Goal: Transaction & Acquisition: Purchase product/service

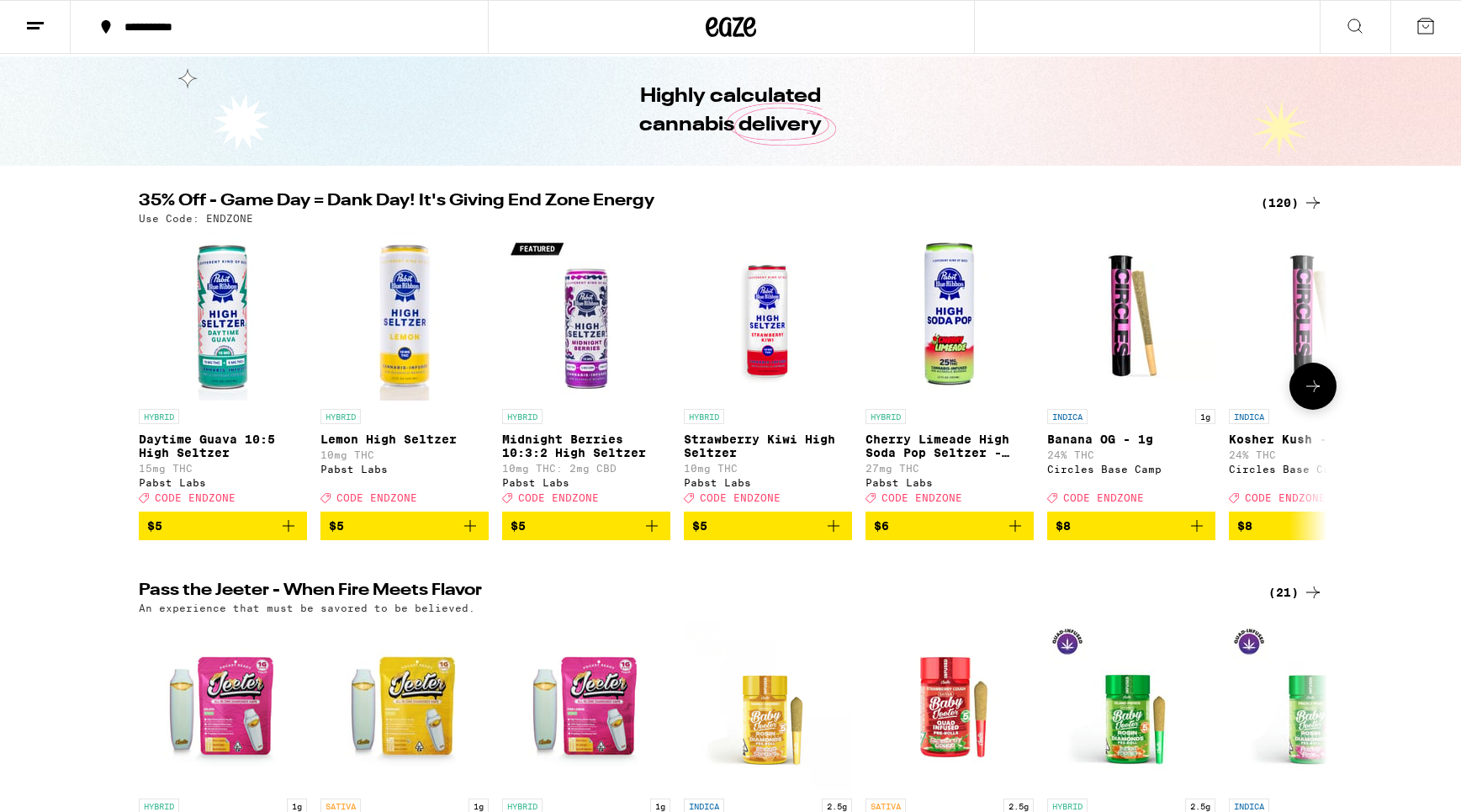
scroll to position [53, 0]
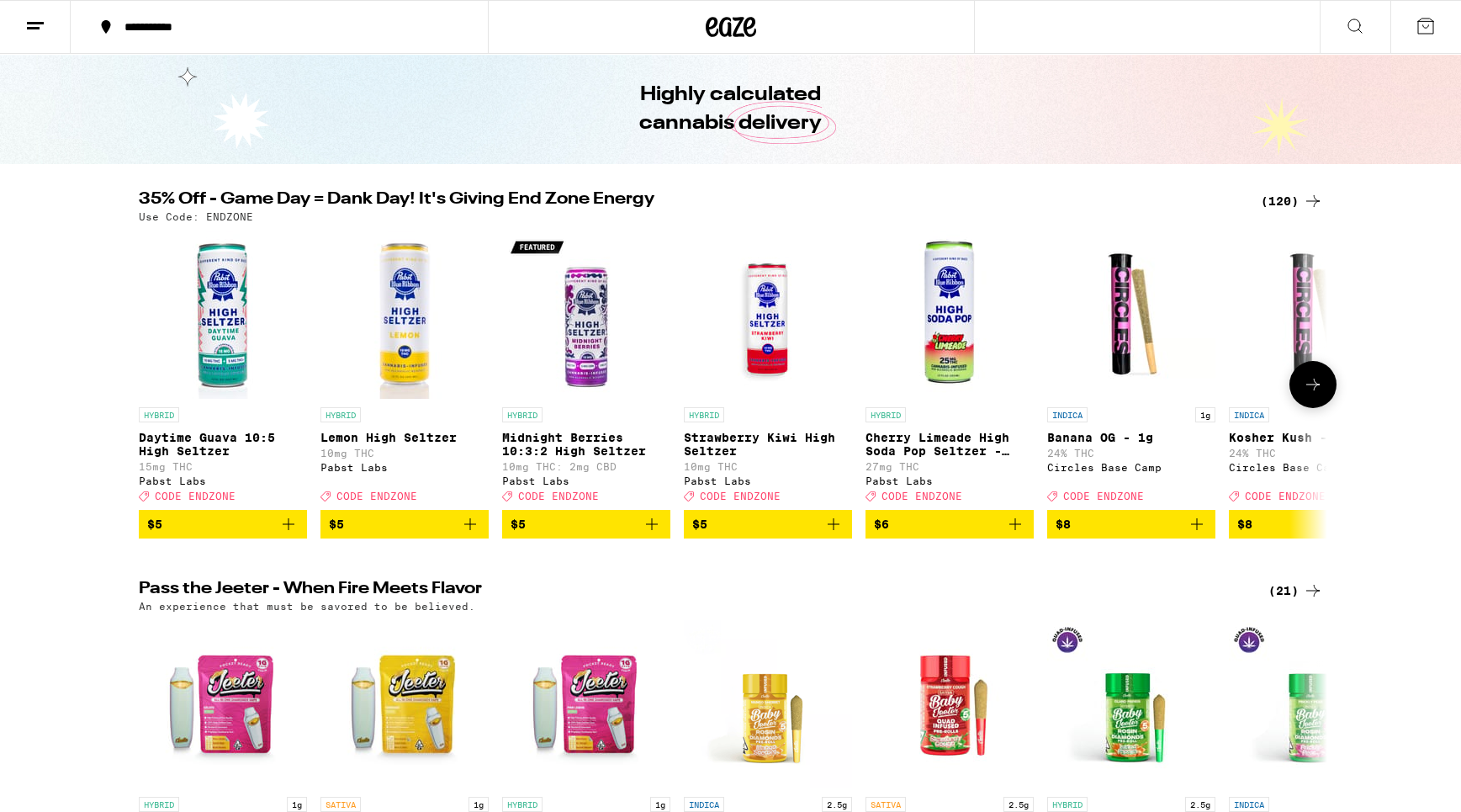
click at [1295, 395] on button at bounding box center [1313, 384] width 47 height 47
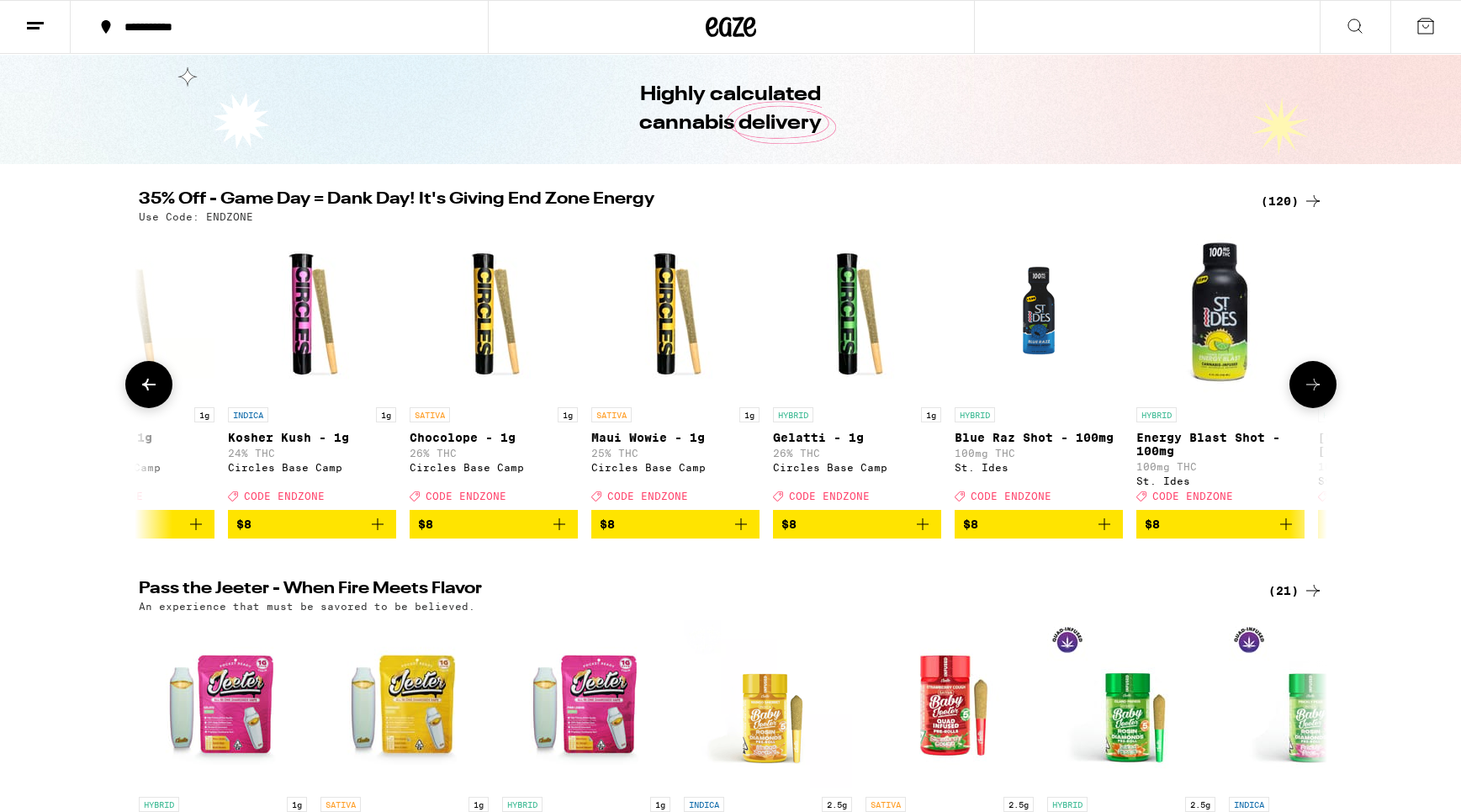
click at [1311, 390] on icon at bounding box center [1313, 384] width 14 height 12
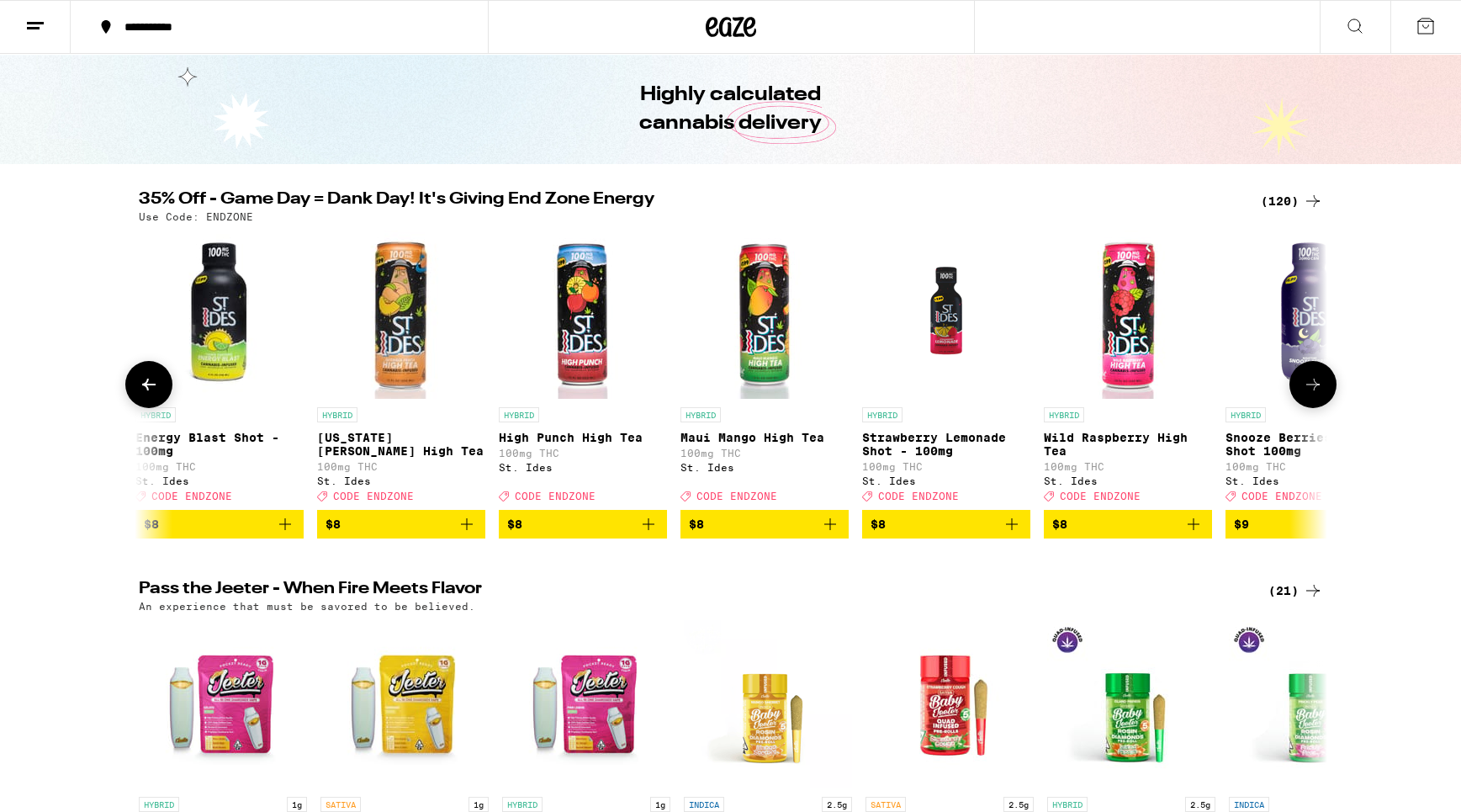
click at [1311, 390] on icon at bounding box center [1313, 384] width 14 height 12
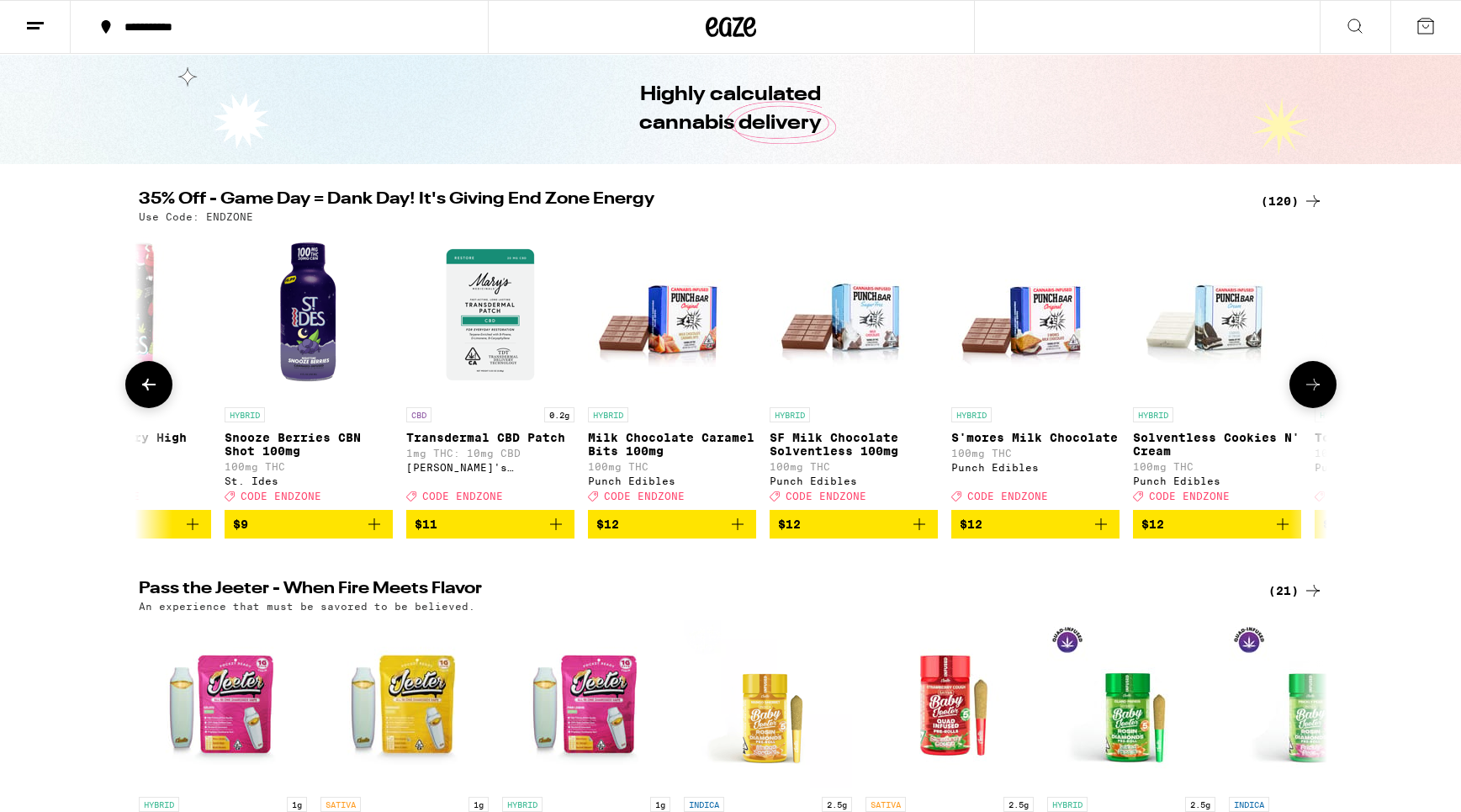
click at [1311, 390] on icon at bounding box center [1313, 384] width 14 height 12
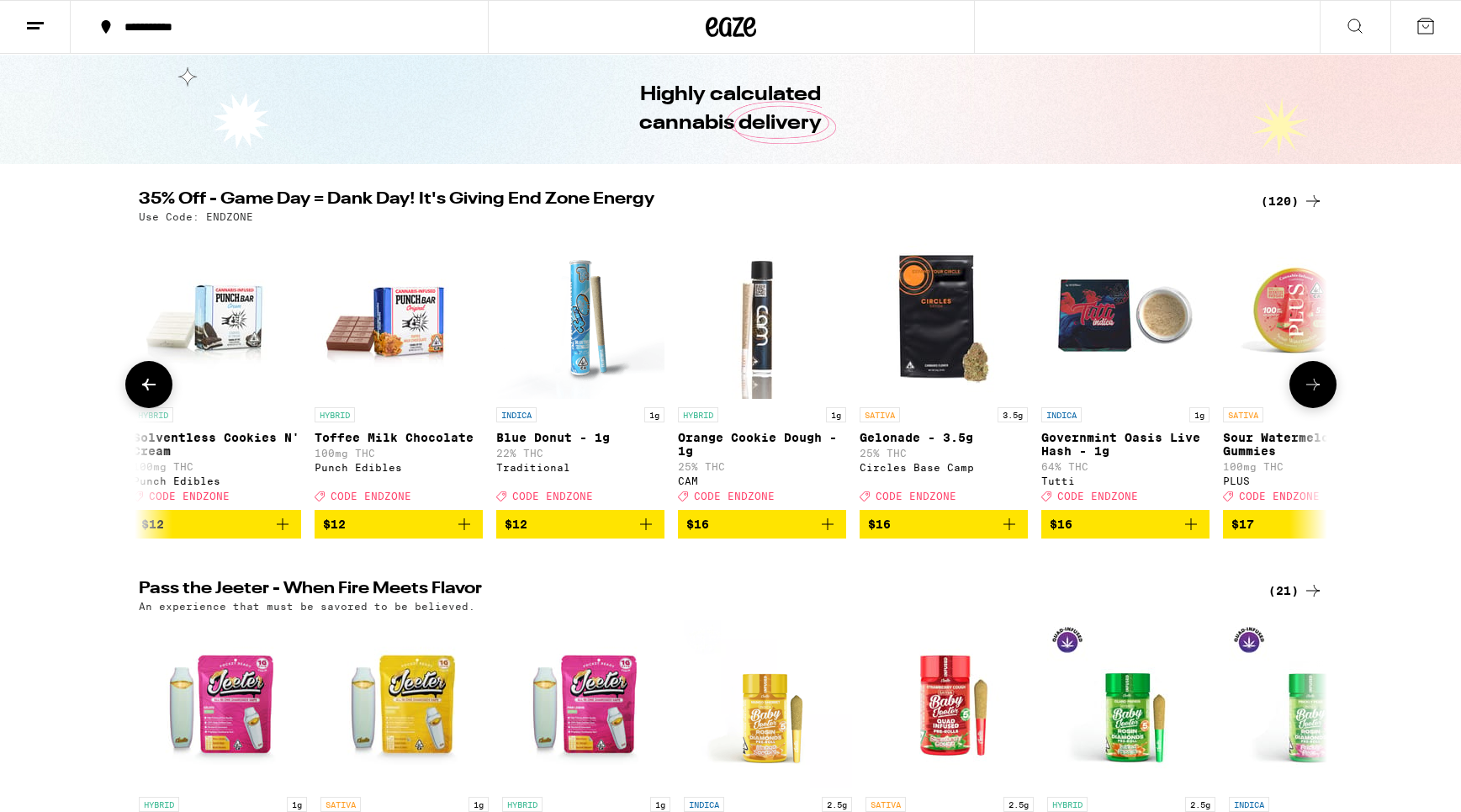
scroll to position [0, 4004]
click at [1311, 392] on icon at bounding box center [1313, 384] width 20 height 20
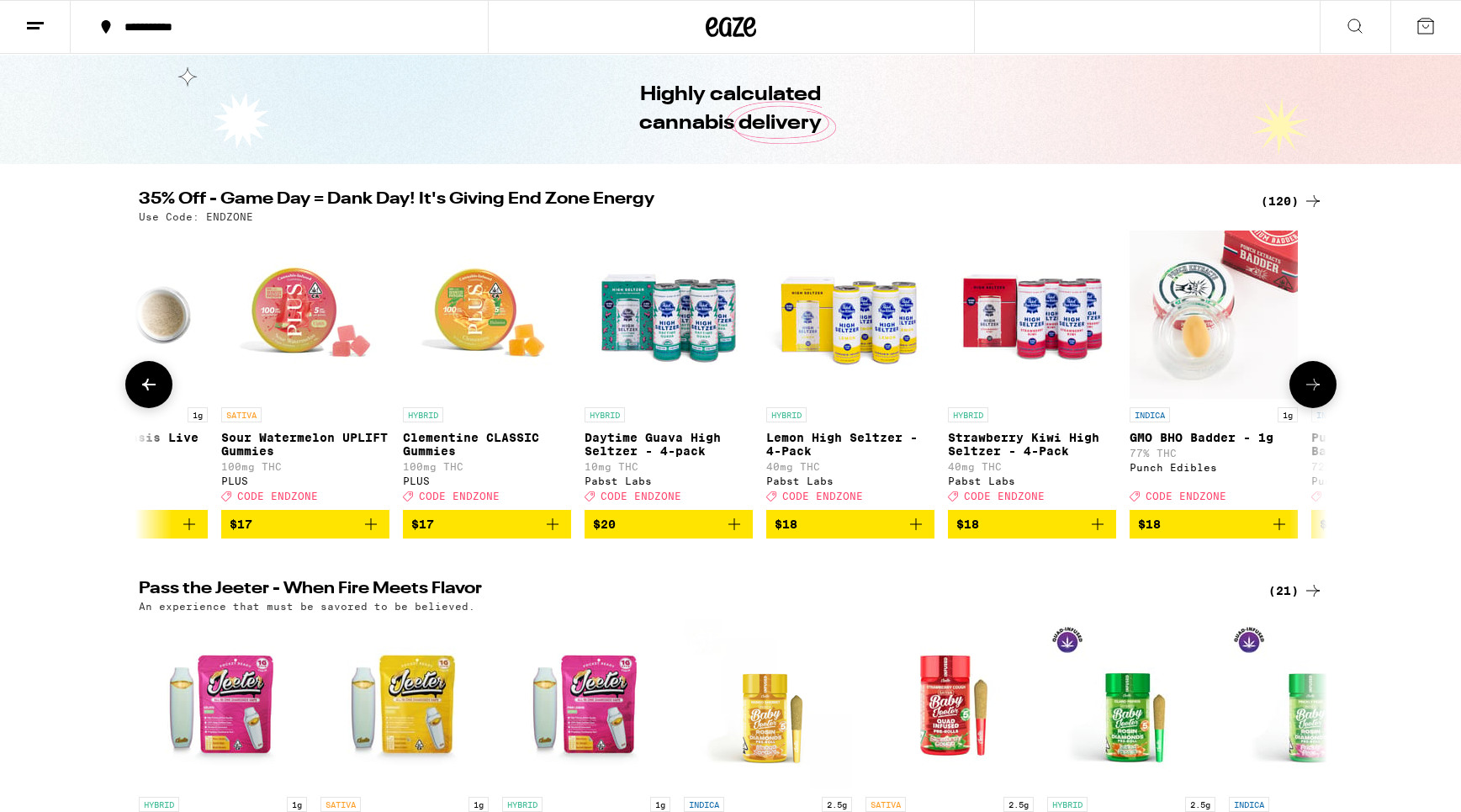
click at [1310, 393] on icon at bounding box center [1313, 384] width 20 height 20
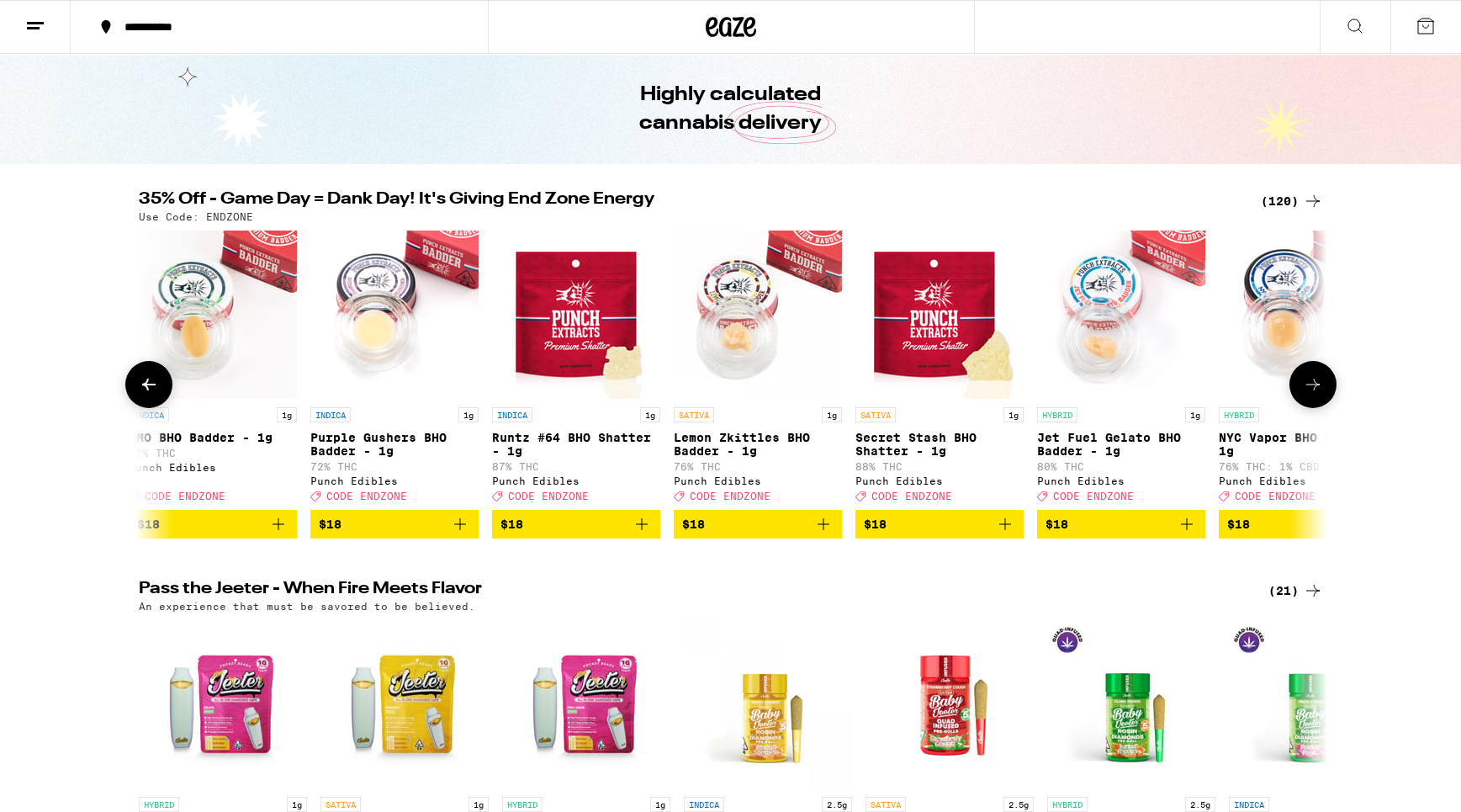
click at [1310, 393] on icon at bounding box center [1313, 384] width 20 height 20
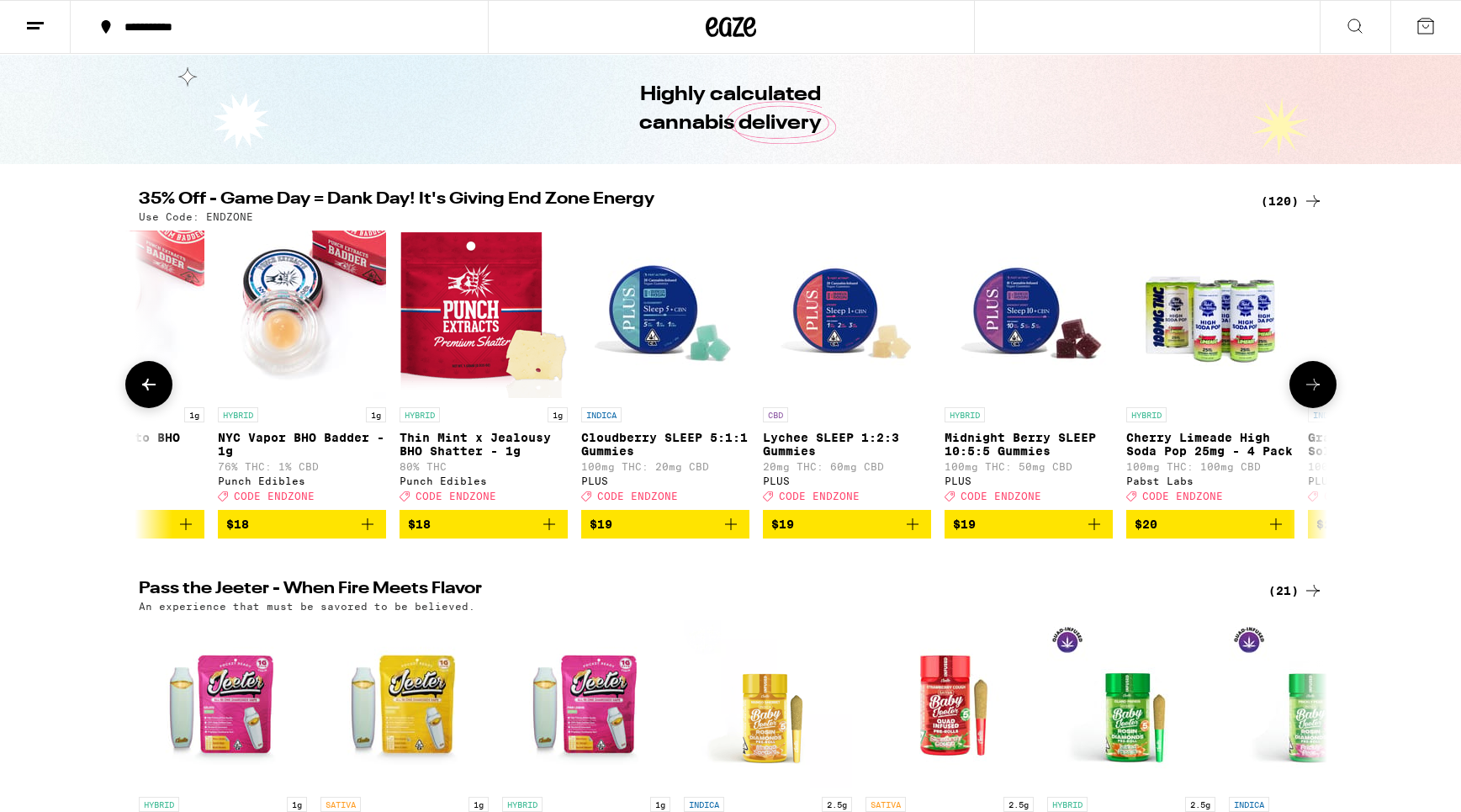
click at [1310, 393] on icon at bounding box center [1313, 384] width 20 height 20
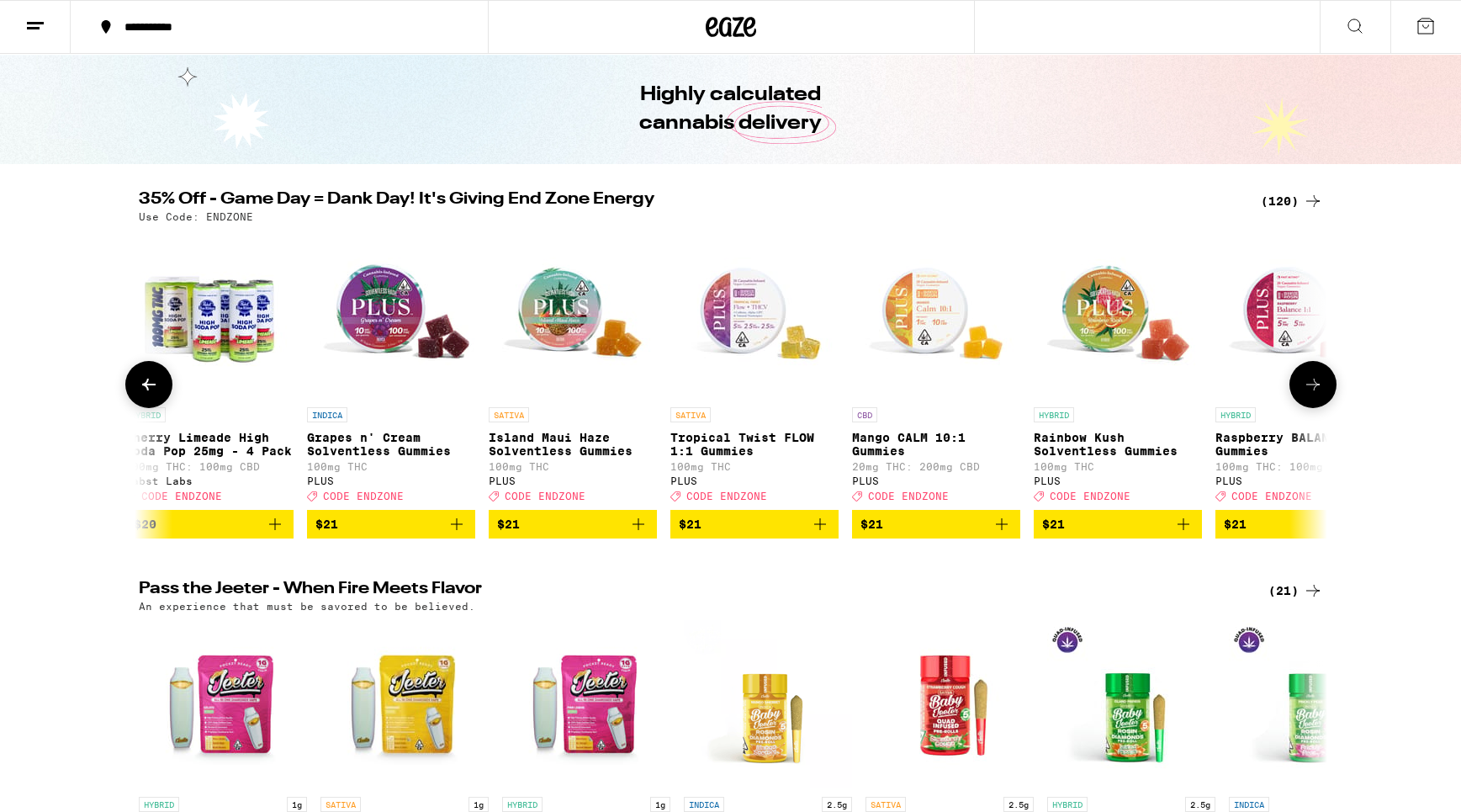
click at [1310, 393] on icon at bounding box center [1313, 384] width 20 height 20
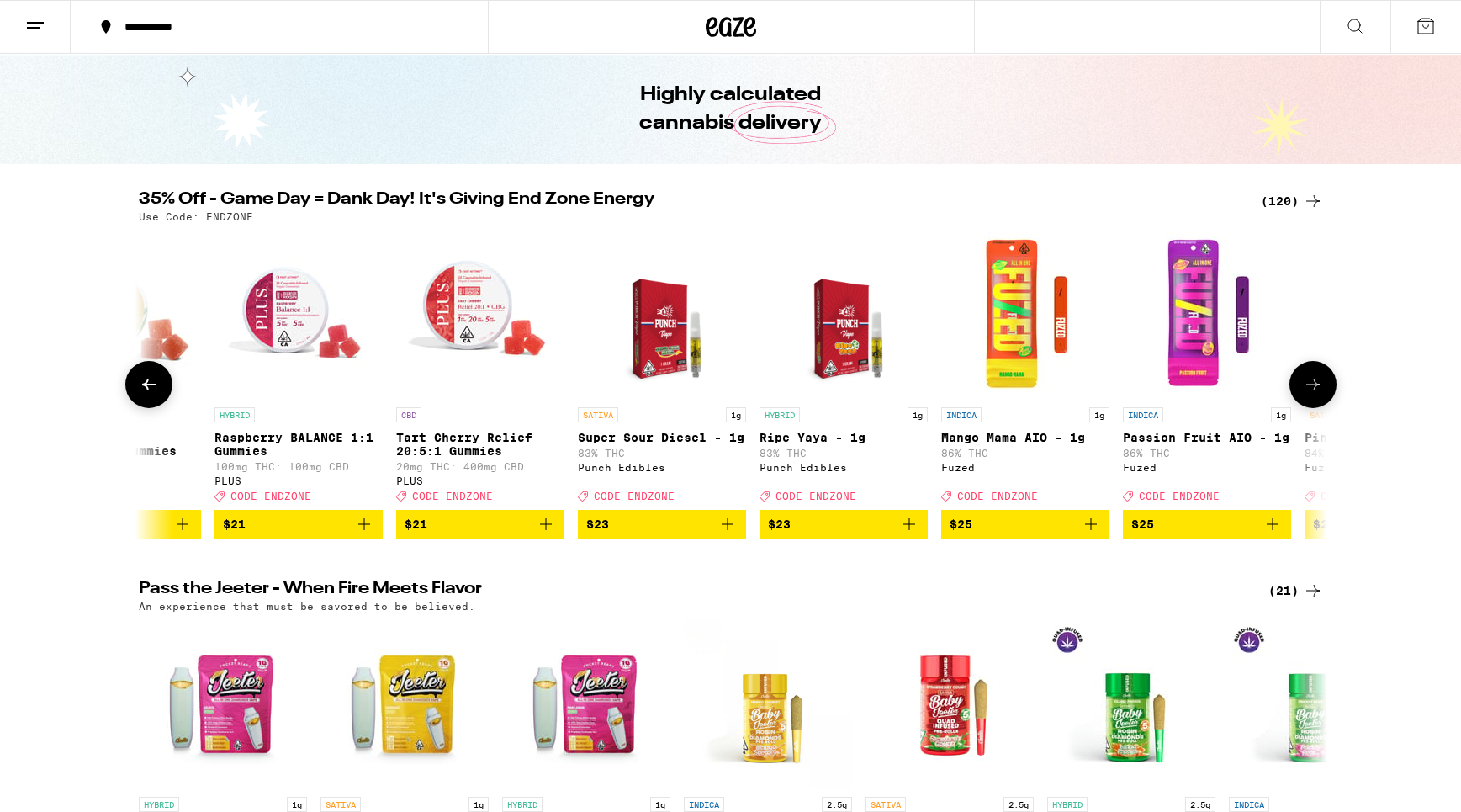
click at [1310, 393] on icon at bounding box center [1313, 384] width 20 height 20
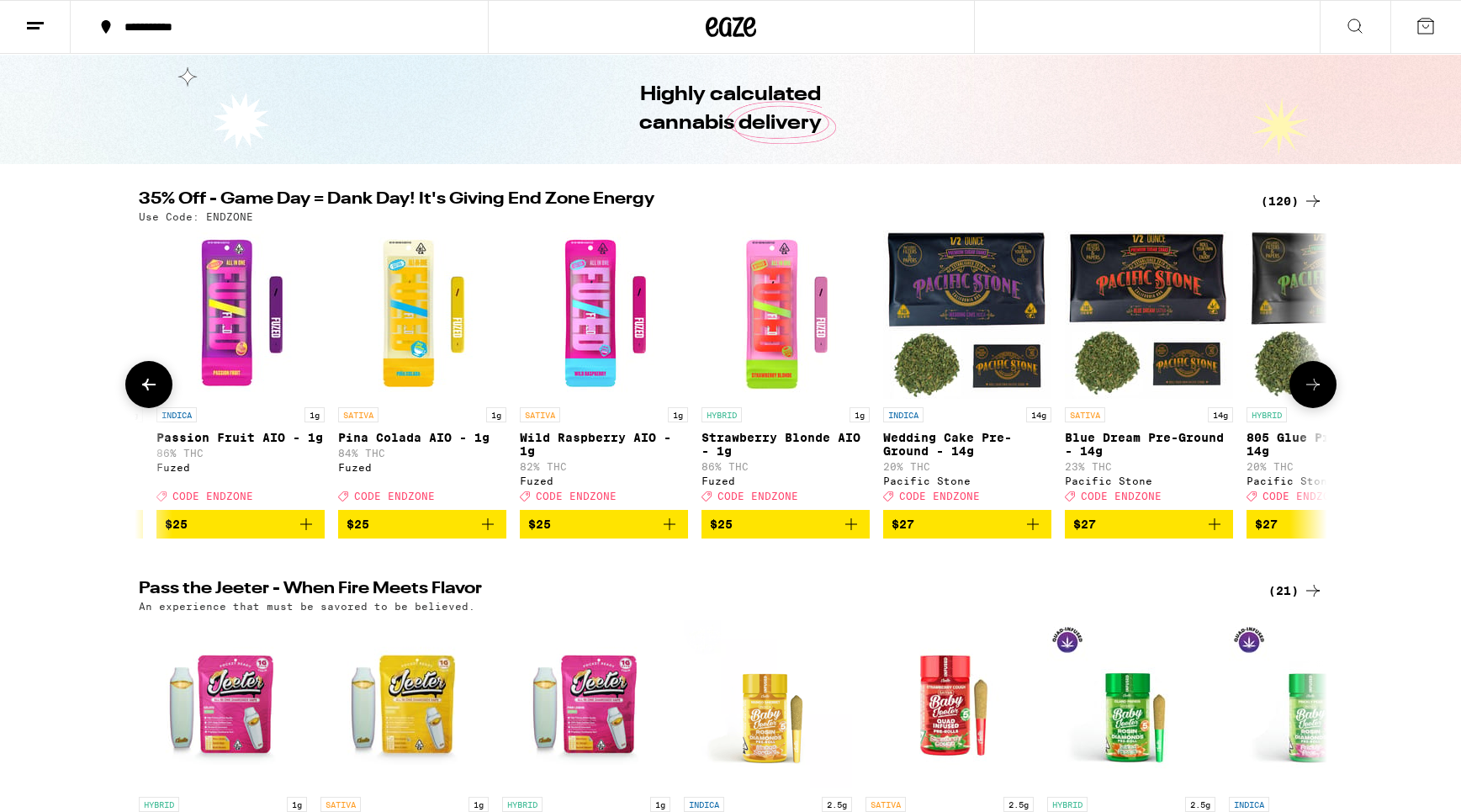
scroll to position [0, 10009]
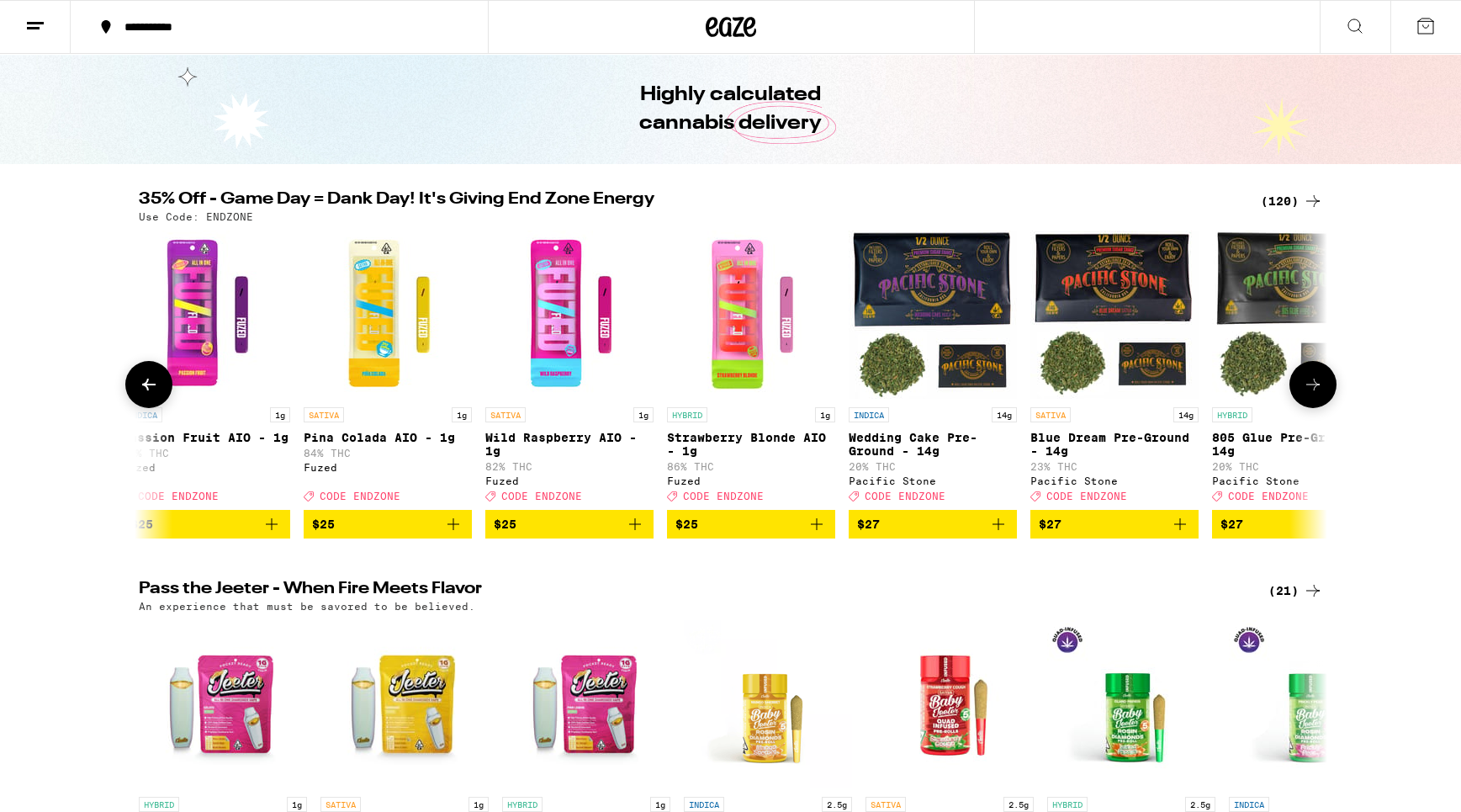
click at [1310, 393] on icon at bounding box center [1313, 384] width 20 height 20
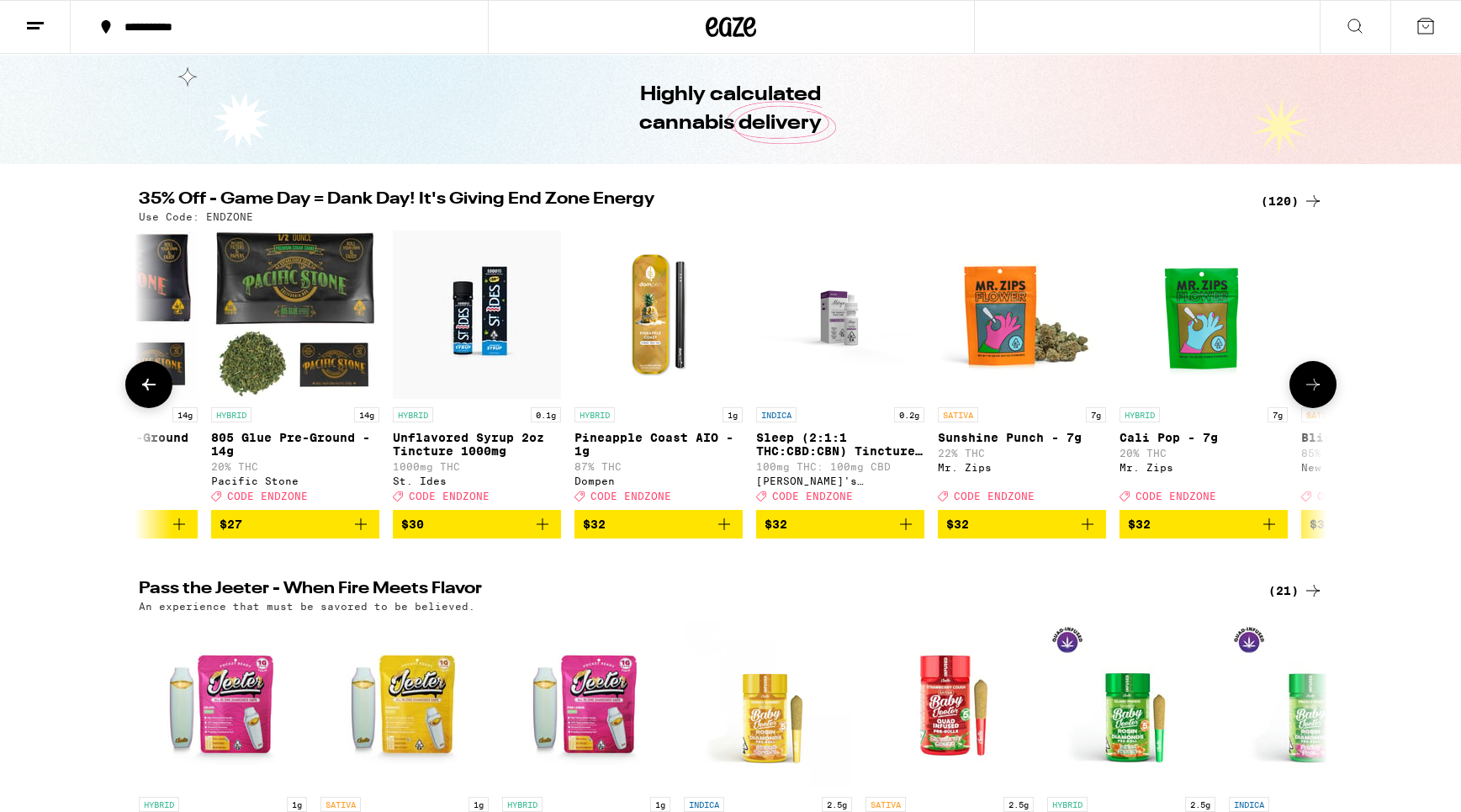
click at [1310, 393] on icon at bounding box center [1313, 384] width 20 height 20
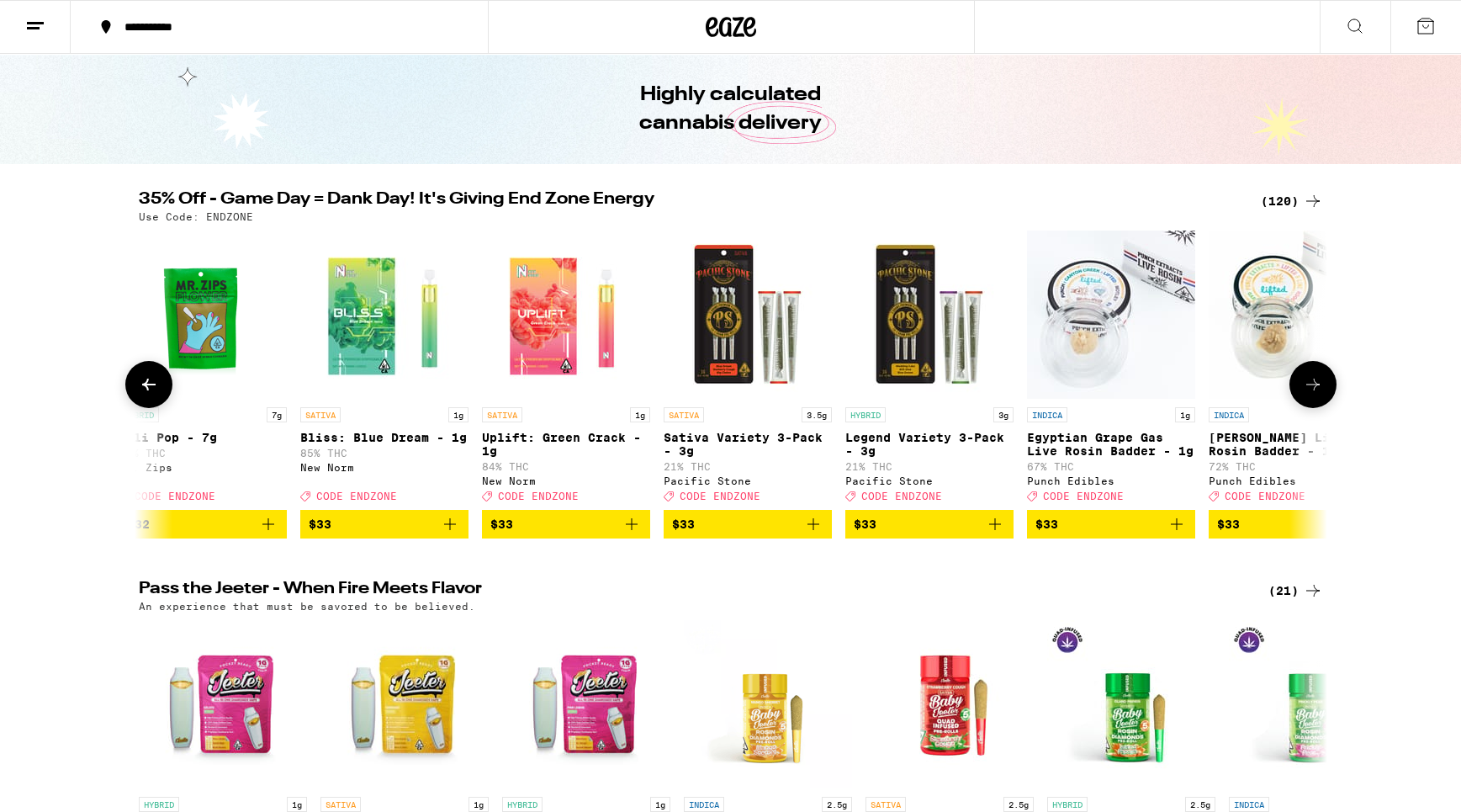
click at [1310, 393] on icon at bounding box center [1313, 384] width 20 height 20
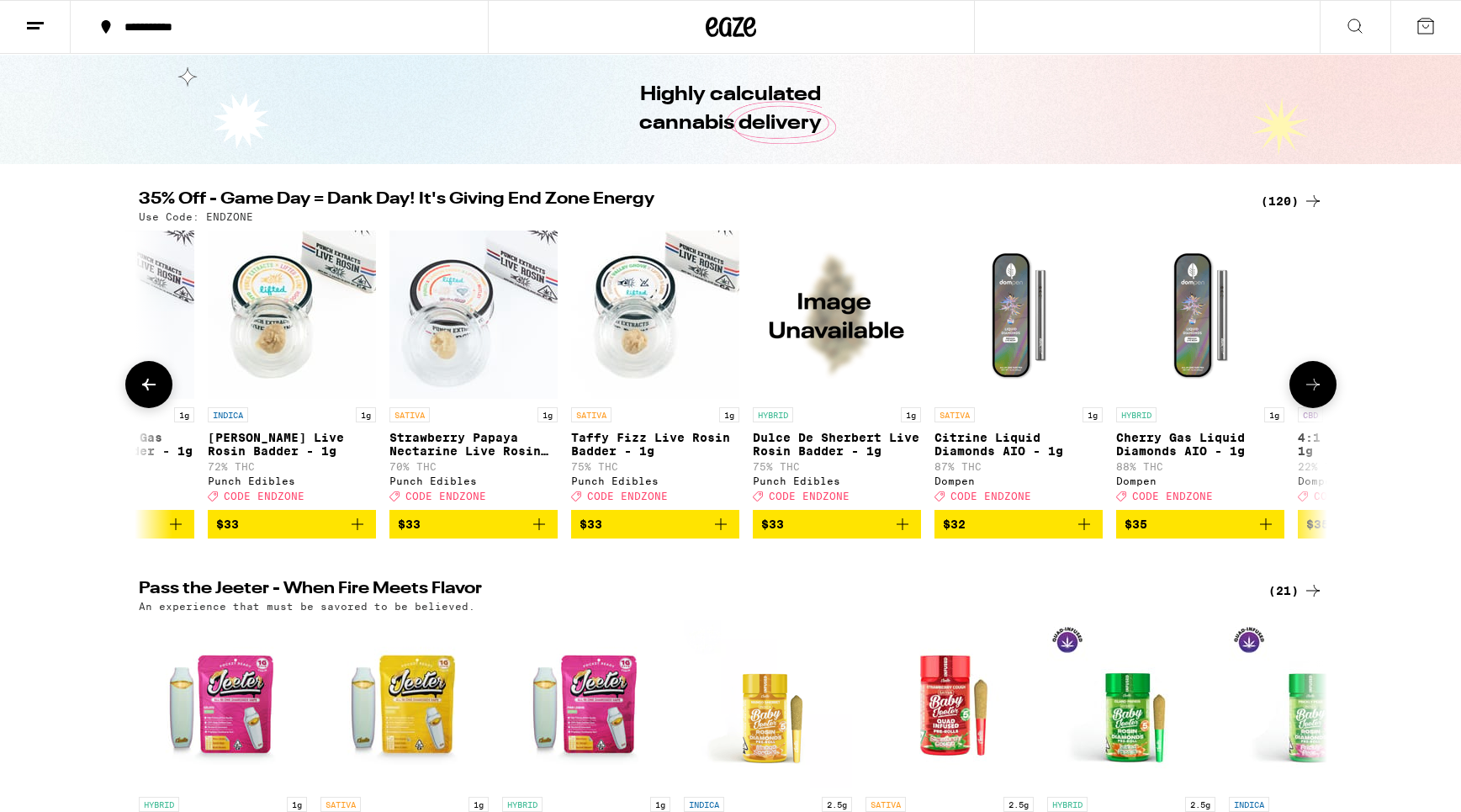
click at [1310, 393] on icon at bounding box center [1313, 384] width 20 height 20
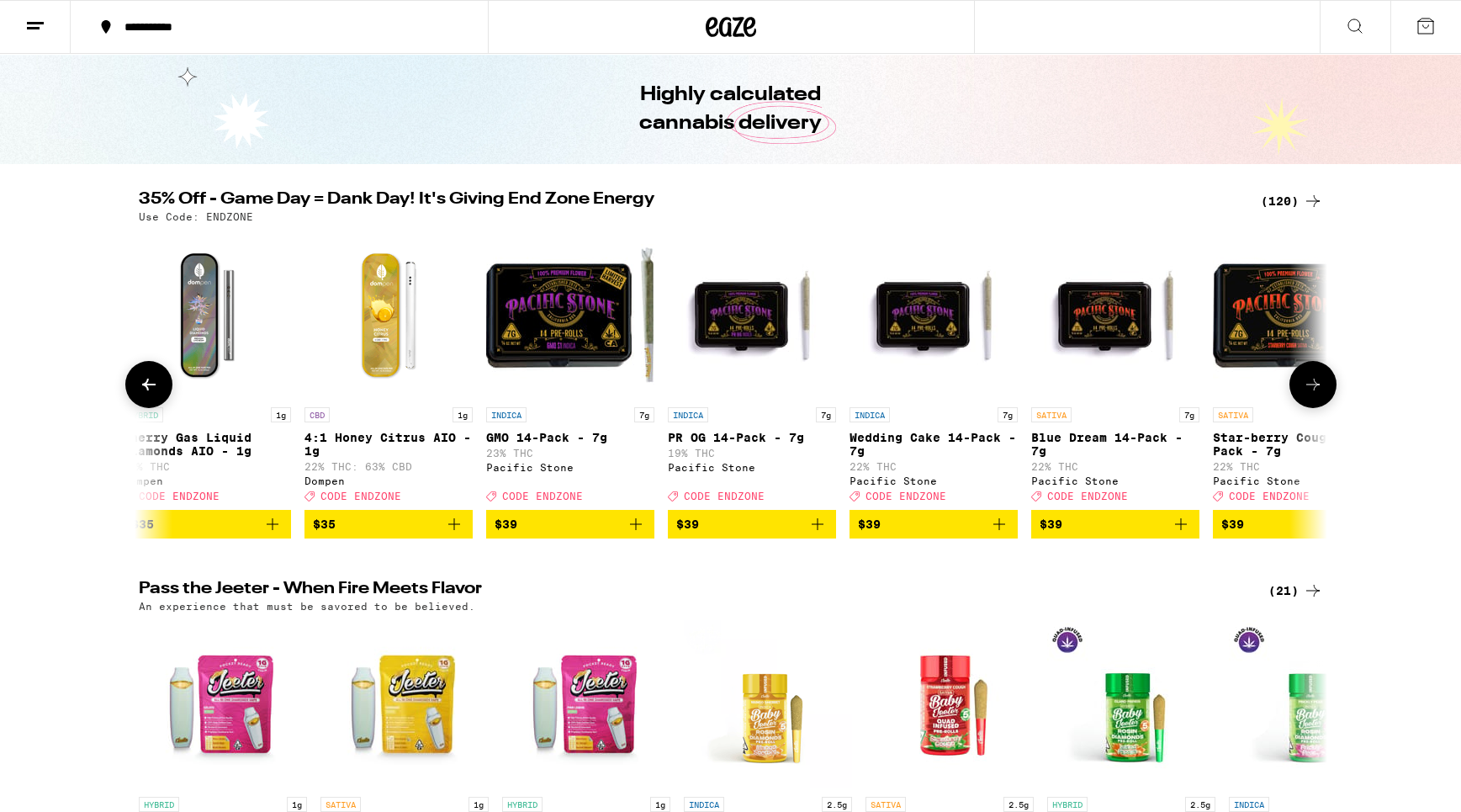
scroll to position [0, 14013]
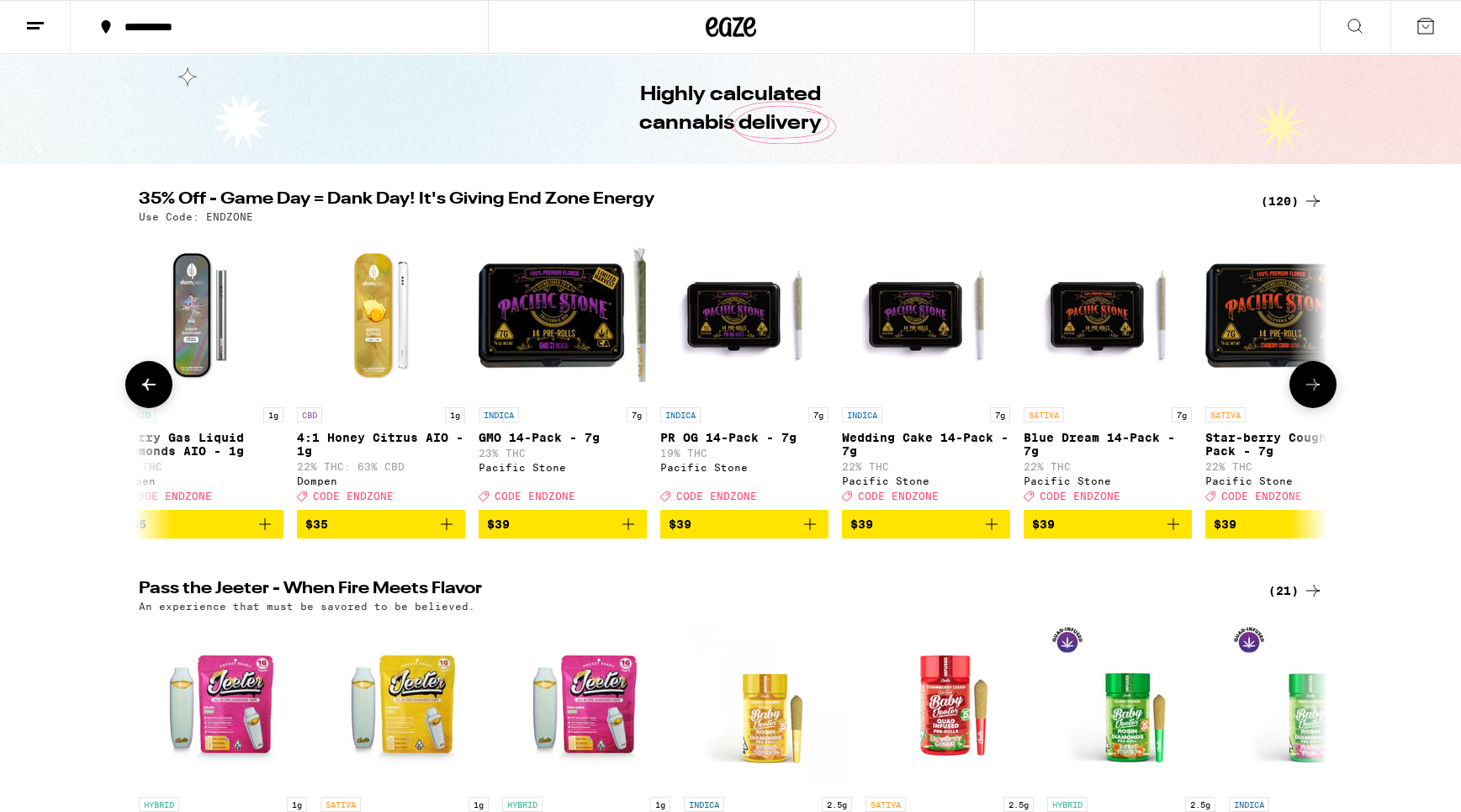
click at [1176, 534] on icon "Add to bag" at bounding box center [1174, 524] width 20 height 20
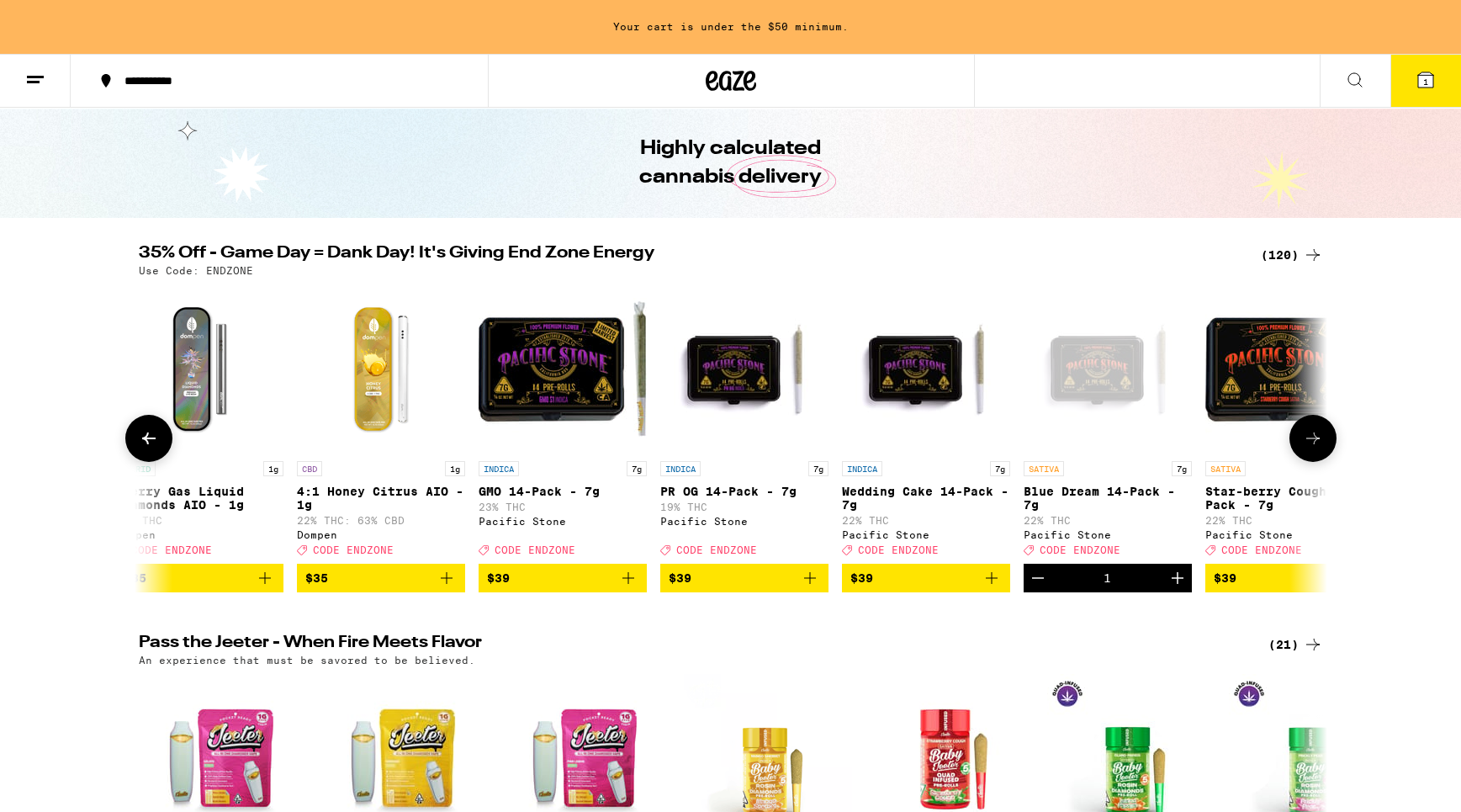
scroll to position [106, 0]
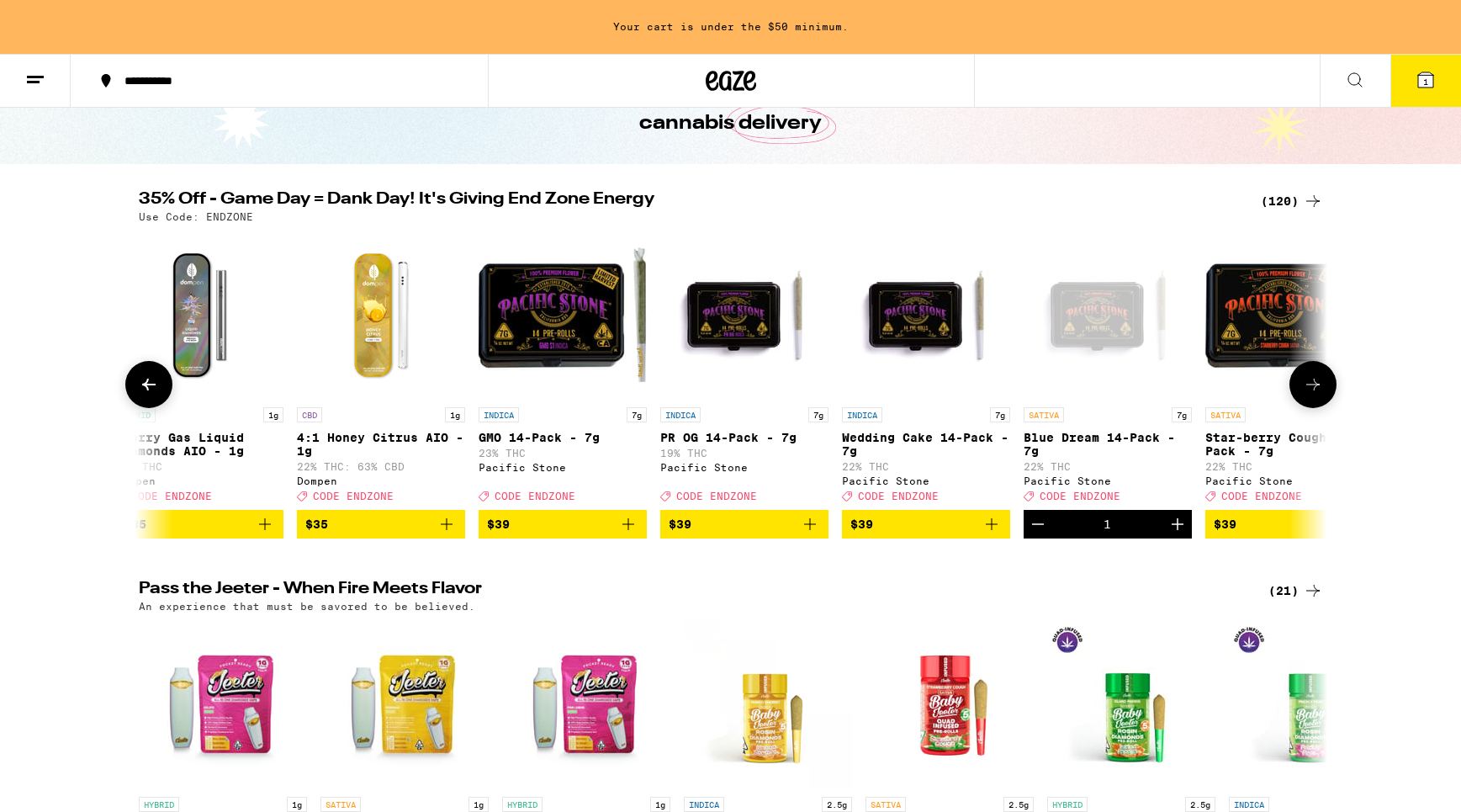
click at [1315, 389] on icon at bounding box center [1313, 384] width 14 height 12
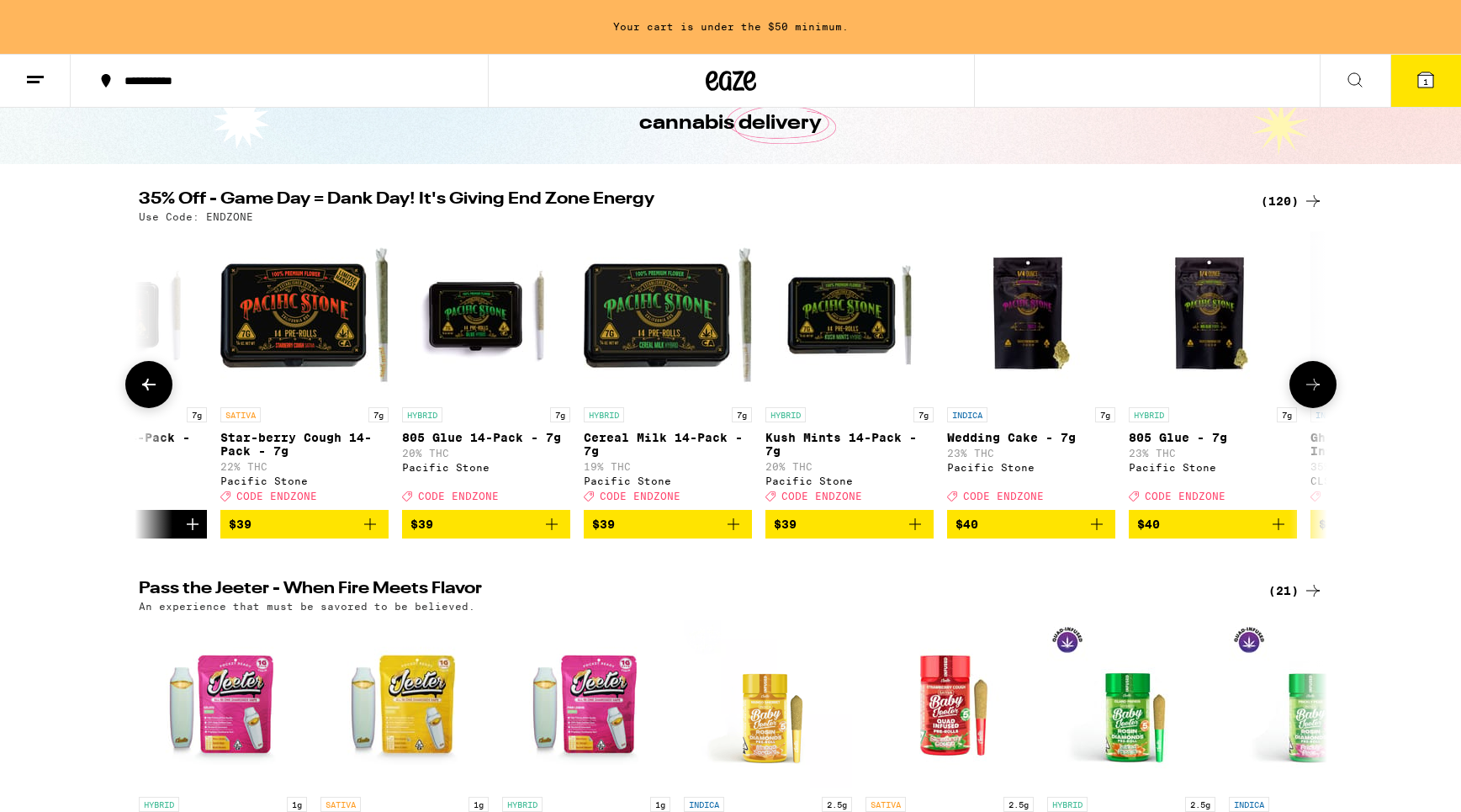
scroll to position [0, 15014]
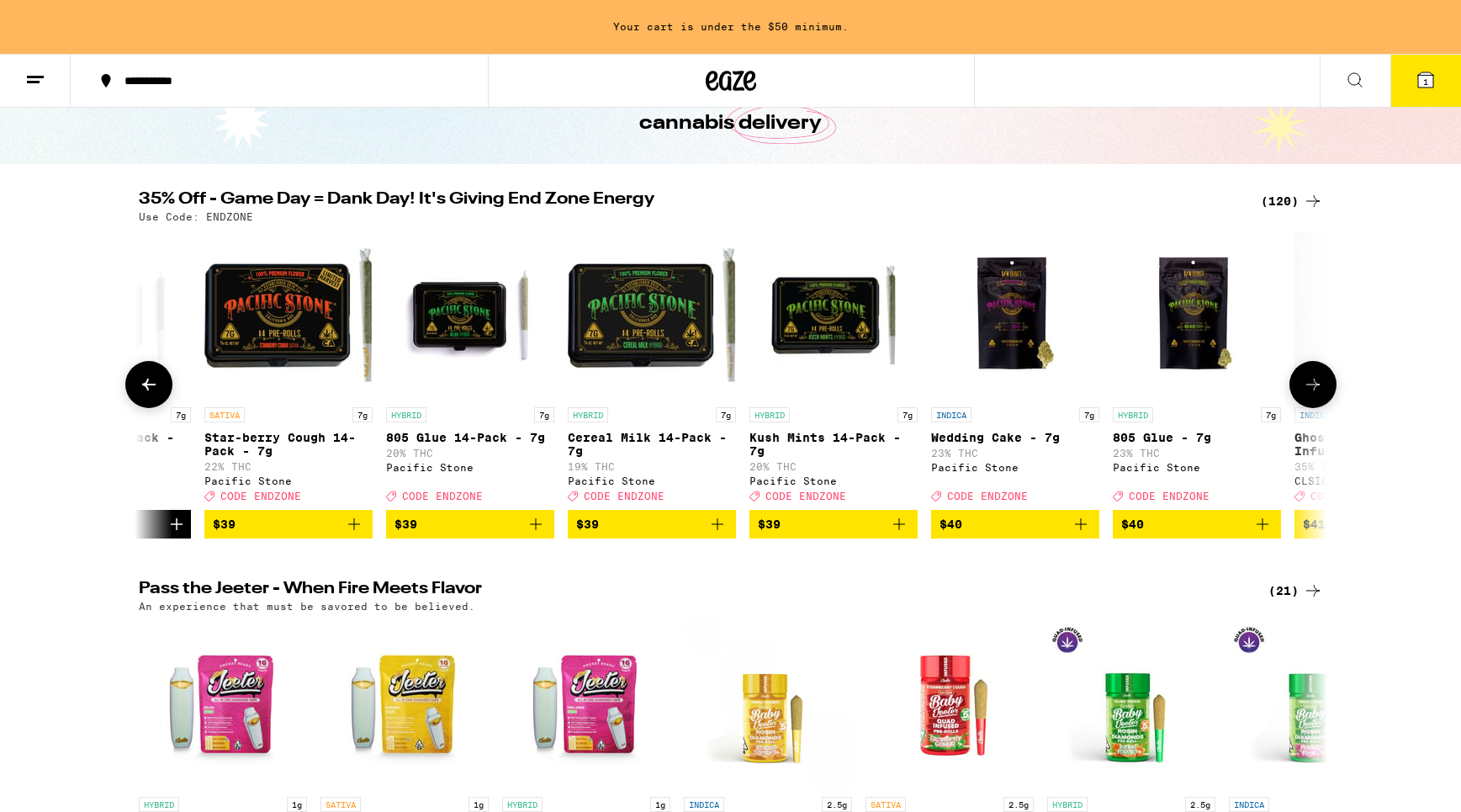
click at [1315, 389] on icon at bounding box center [1313, 384] width 14 height 12
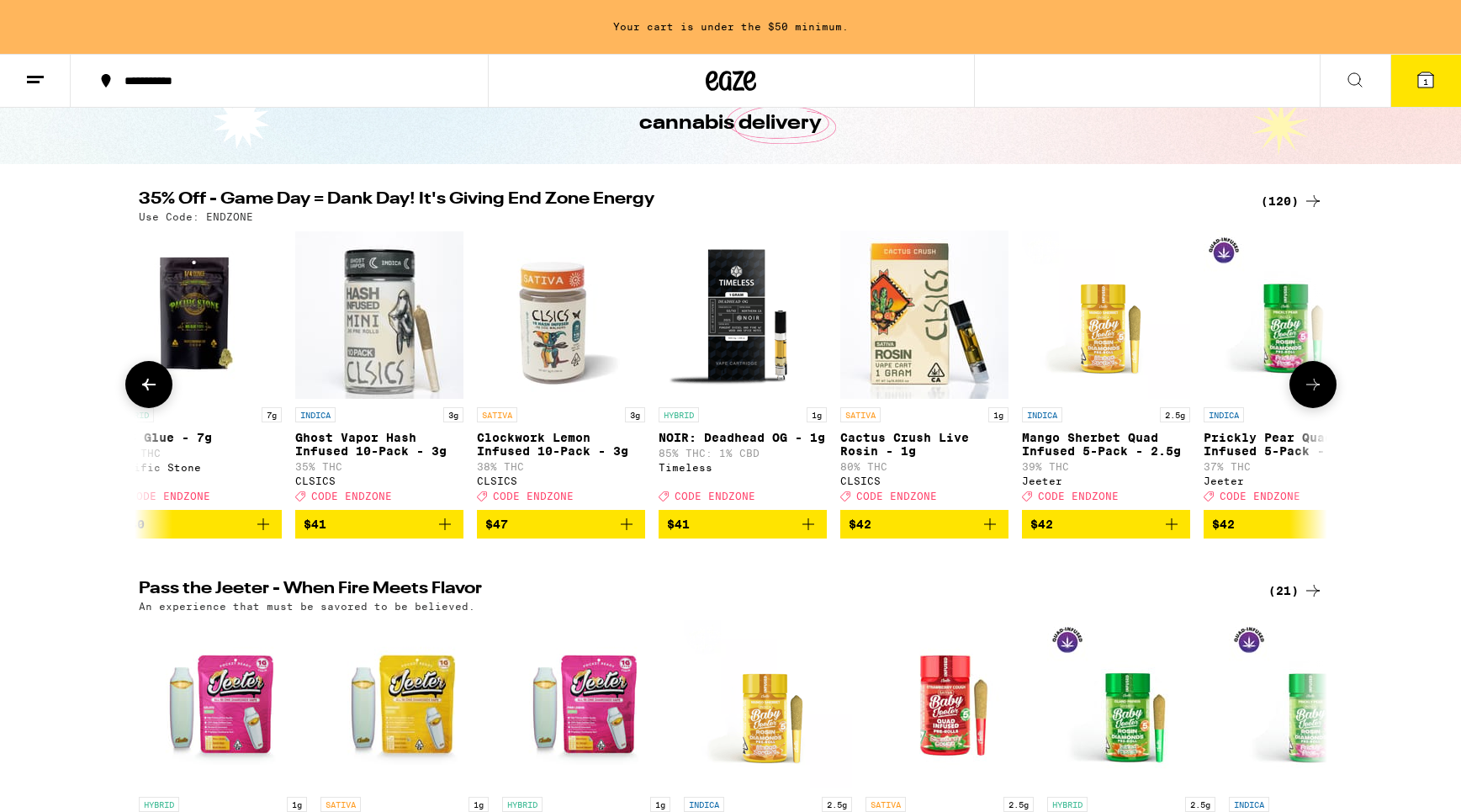
scroll to position [0, 16014]
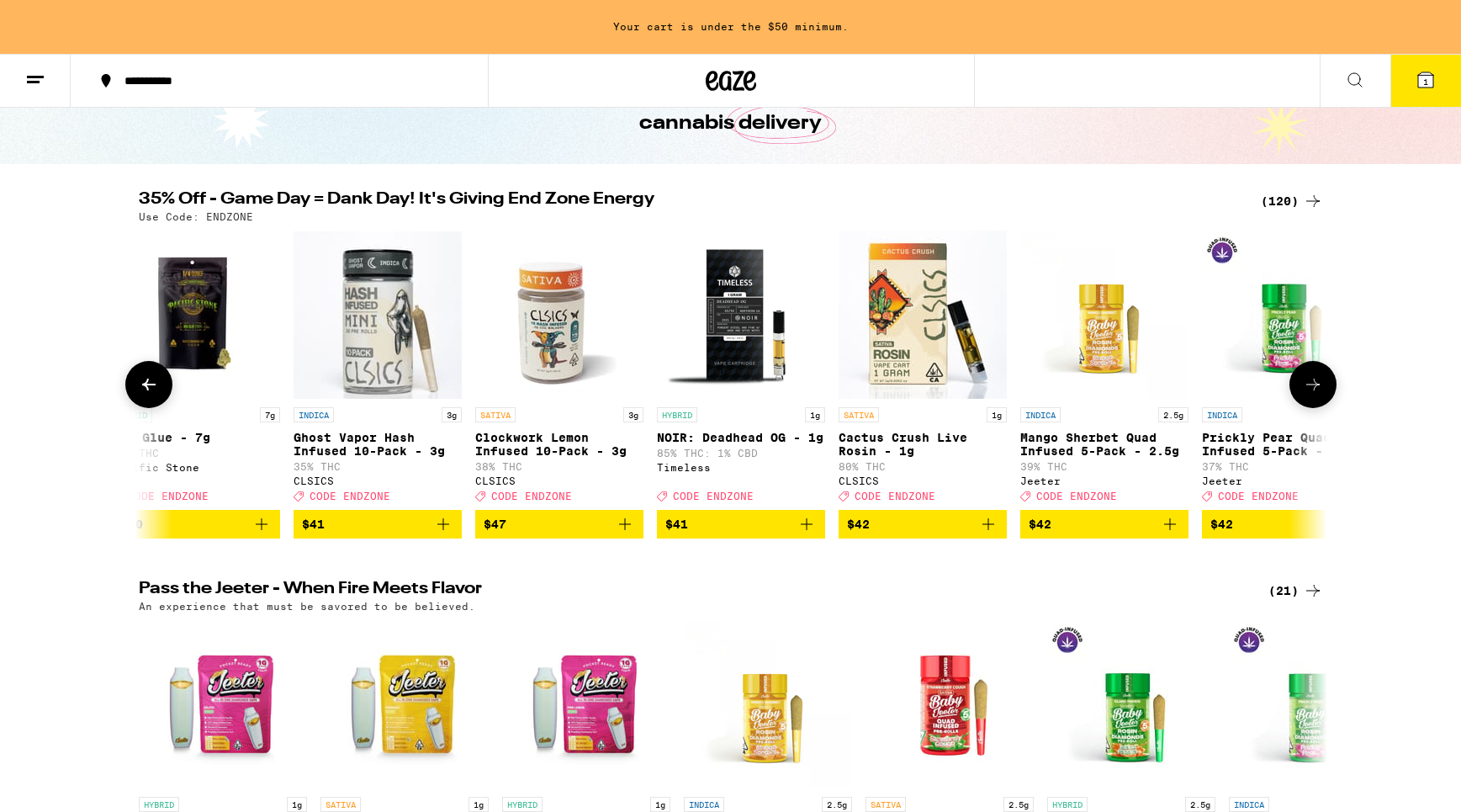
click at [1315, 389] on icon at bounding box center [1313, 384] width 14 height 12
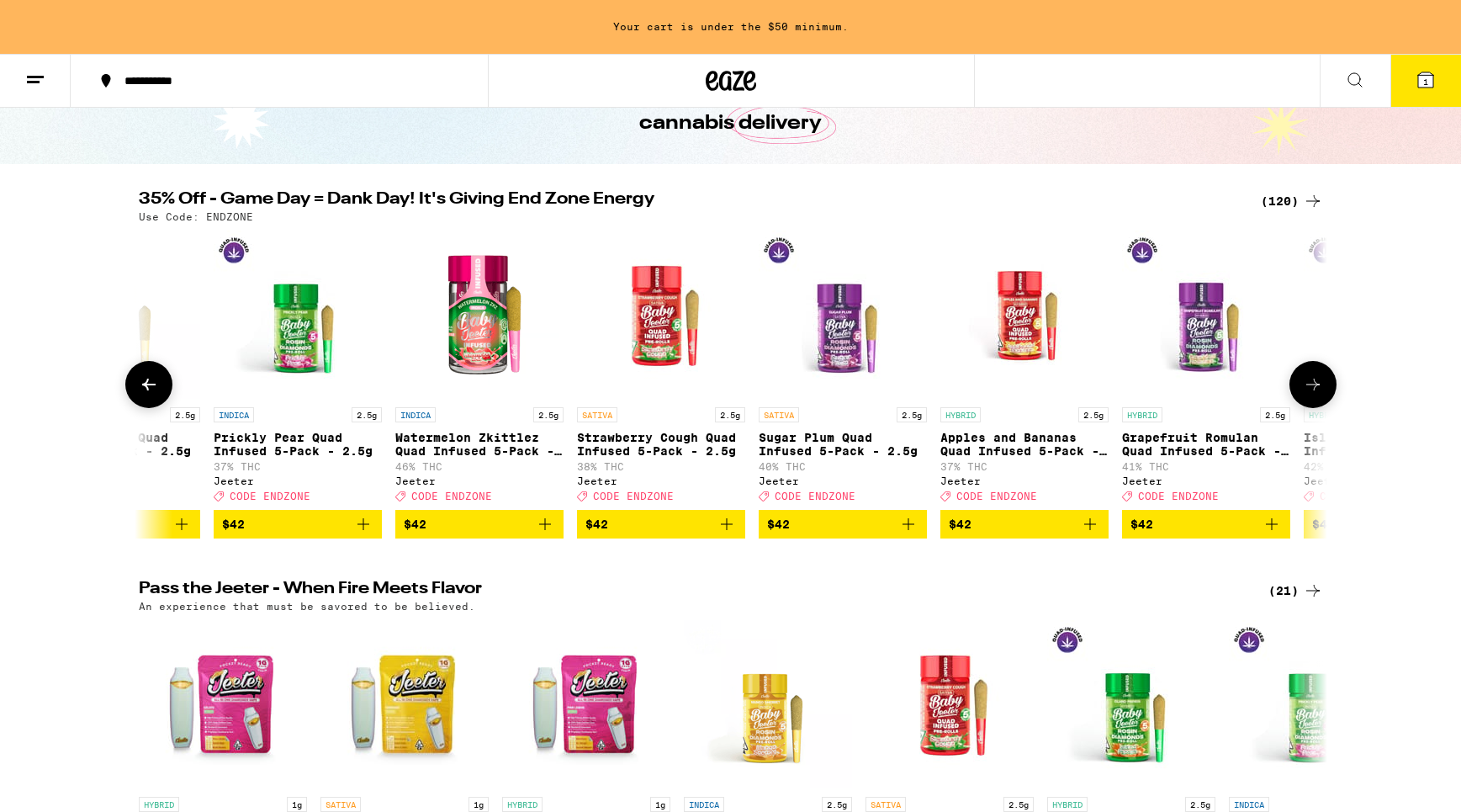
scroll to position [0, 17016]
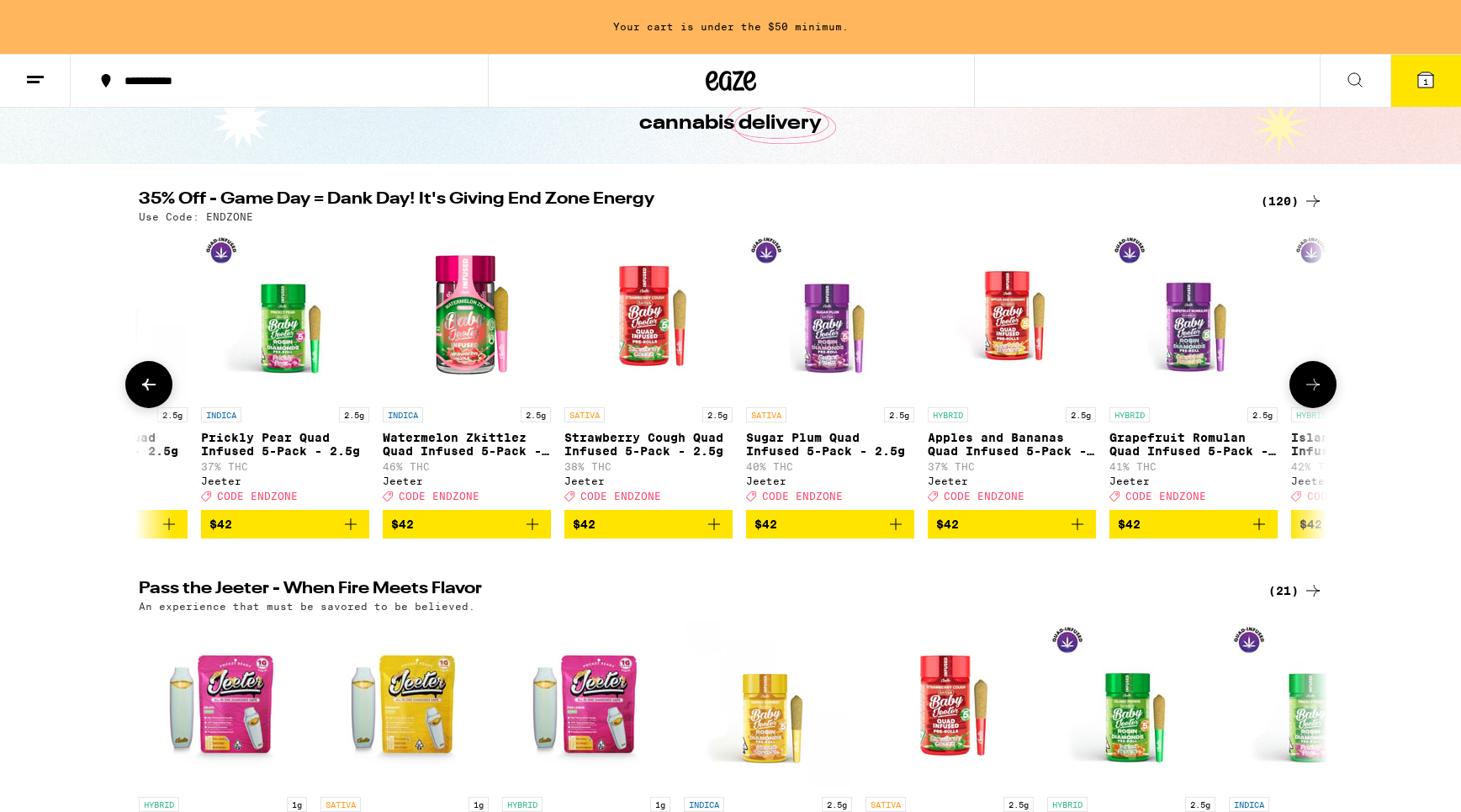
click at [352, 533] on icon "Add to bag" at bounding box center [351, 524] width 20 height 20
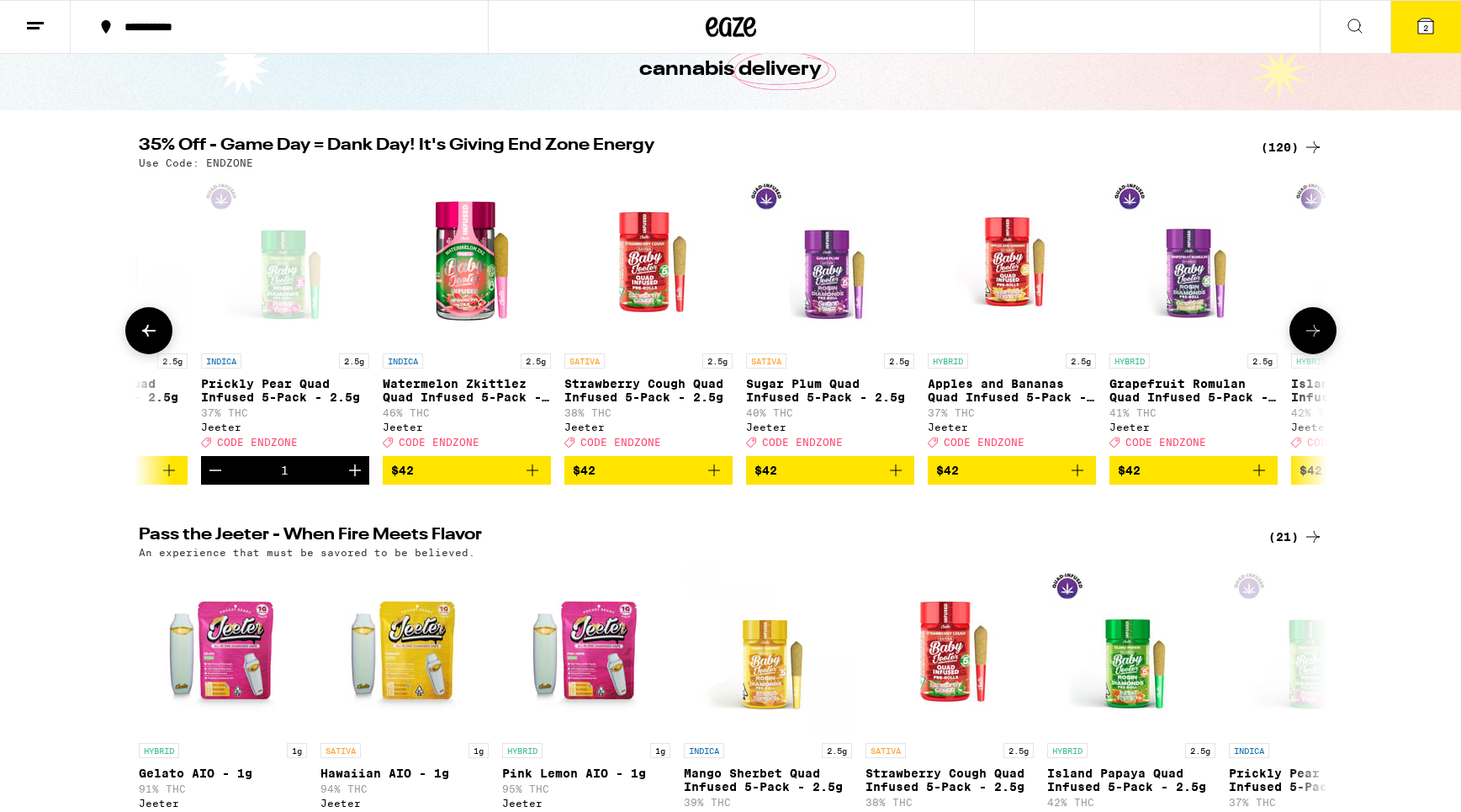
scroll to position [53, 0]
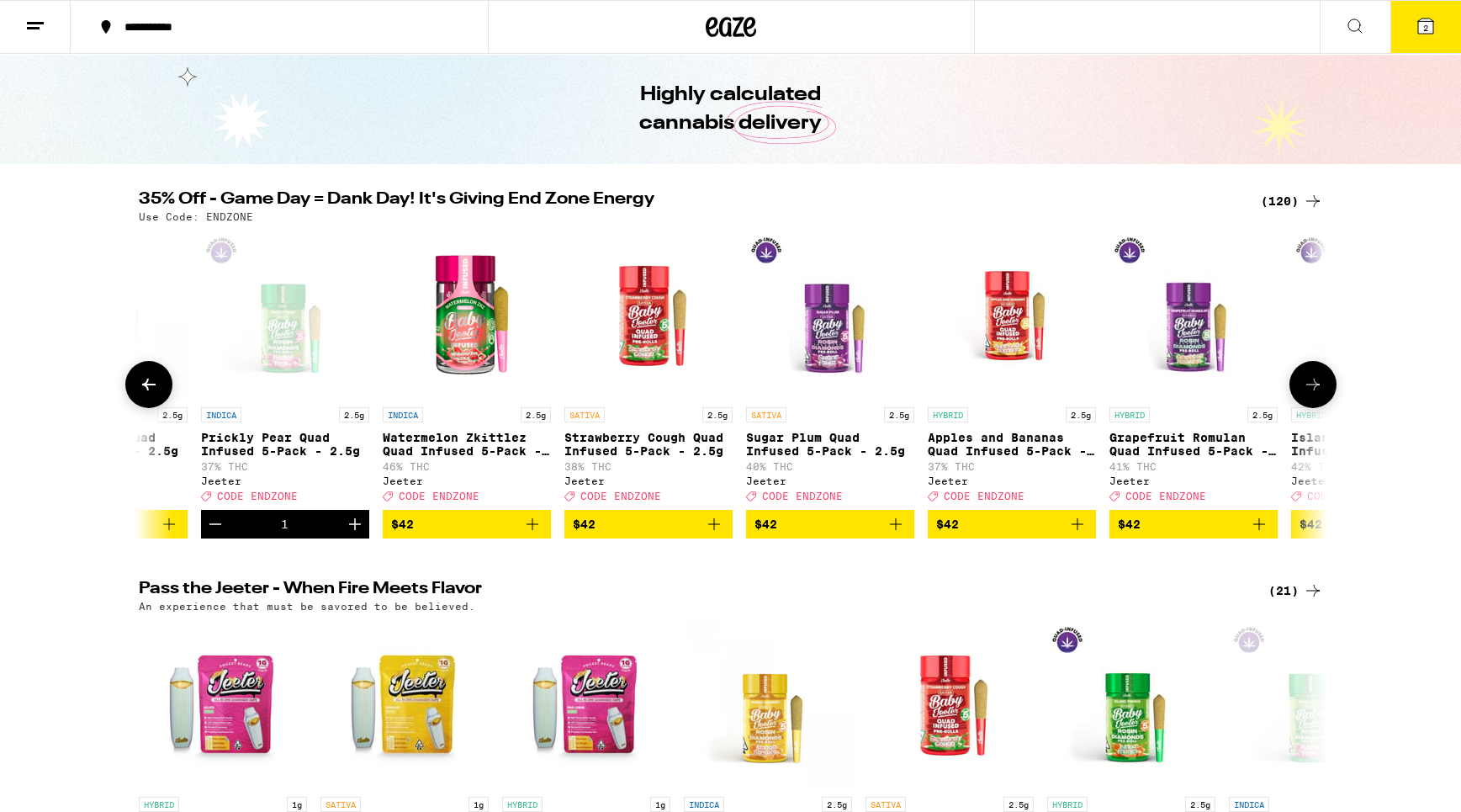
click at [213, 524] on icon "Decrement" at bounding box center [215, 524] width 12 height 0
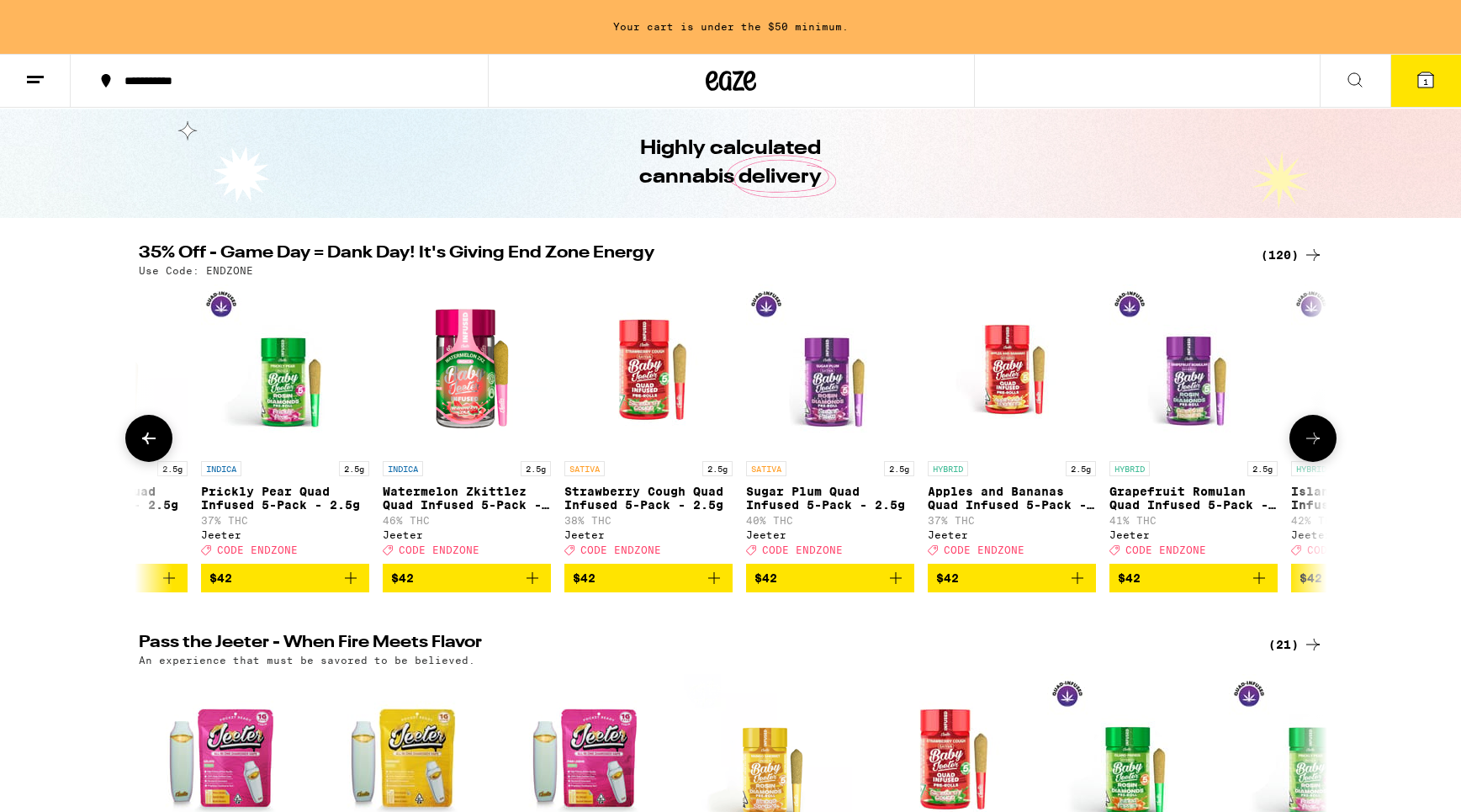
scroll to position [106, 0]
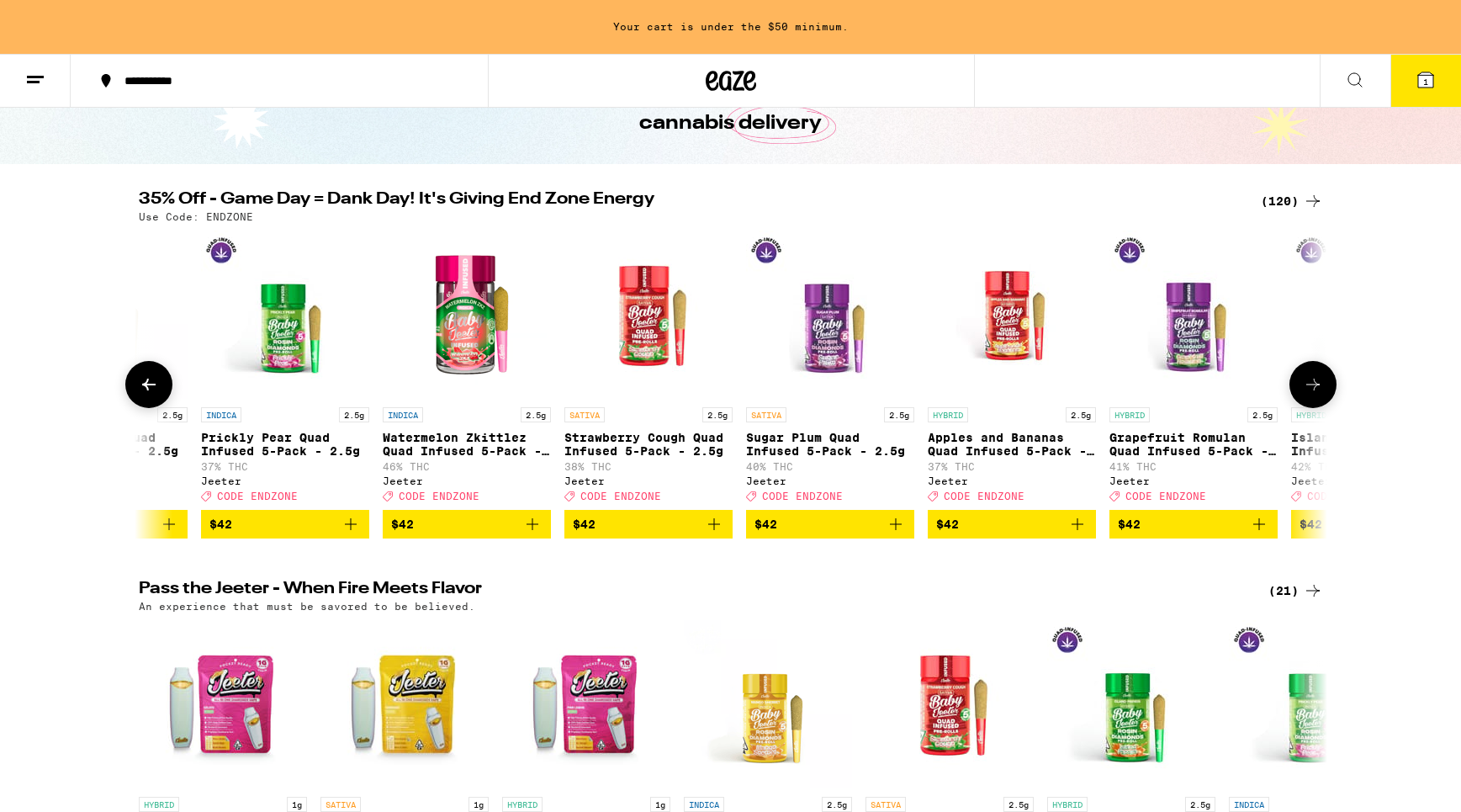
click at [718, 534] on icon "Add to bag" at bounding box center [714, 524] width 20 height 20
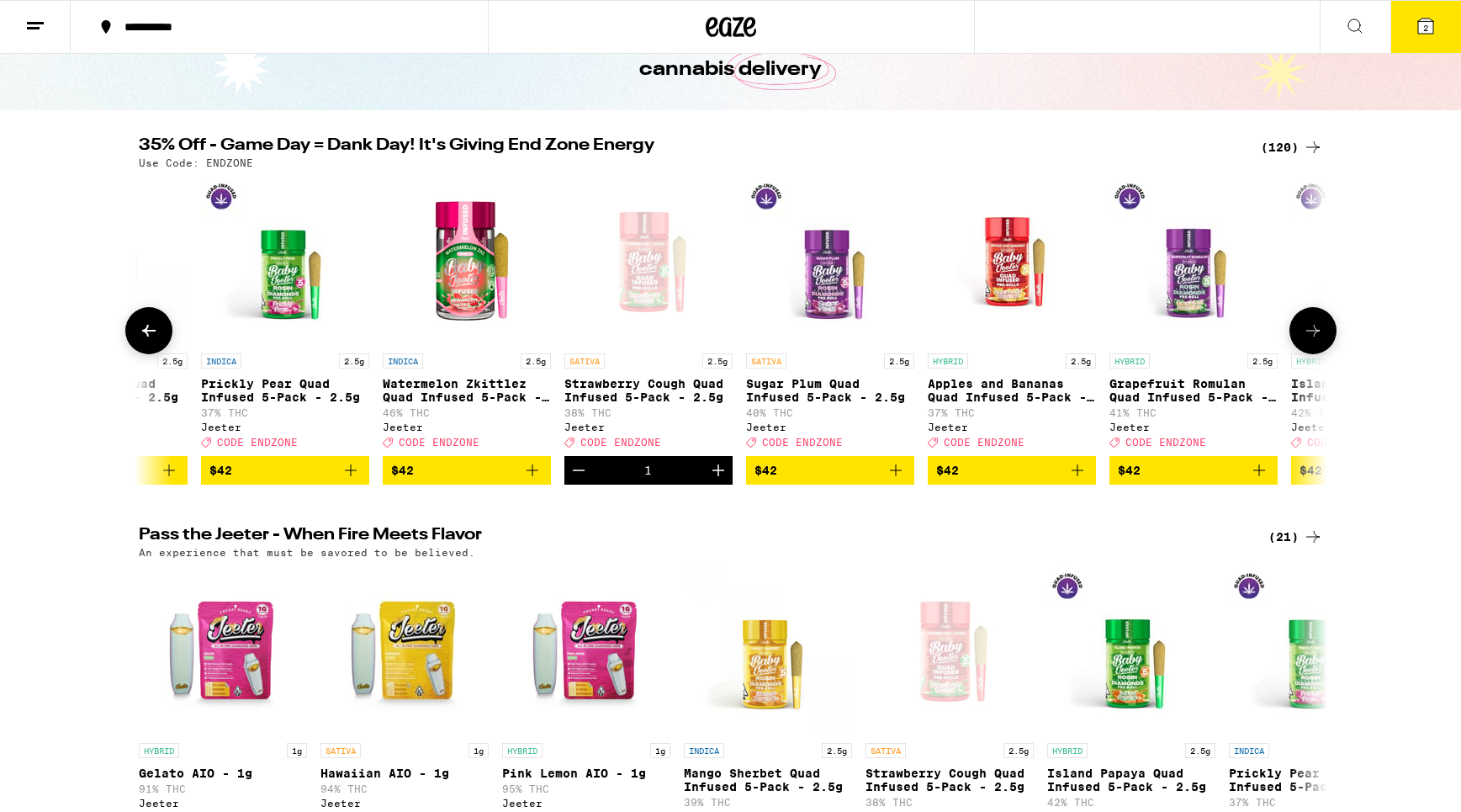
scroll to position [53, 0]
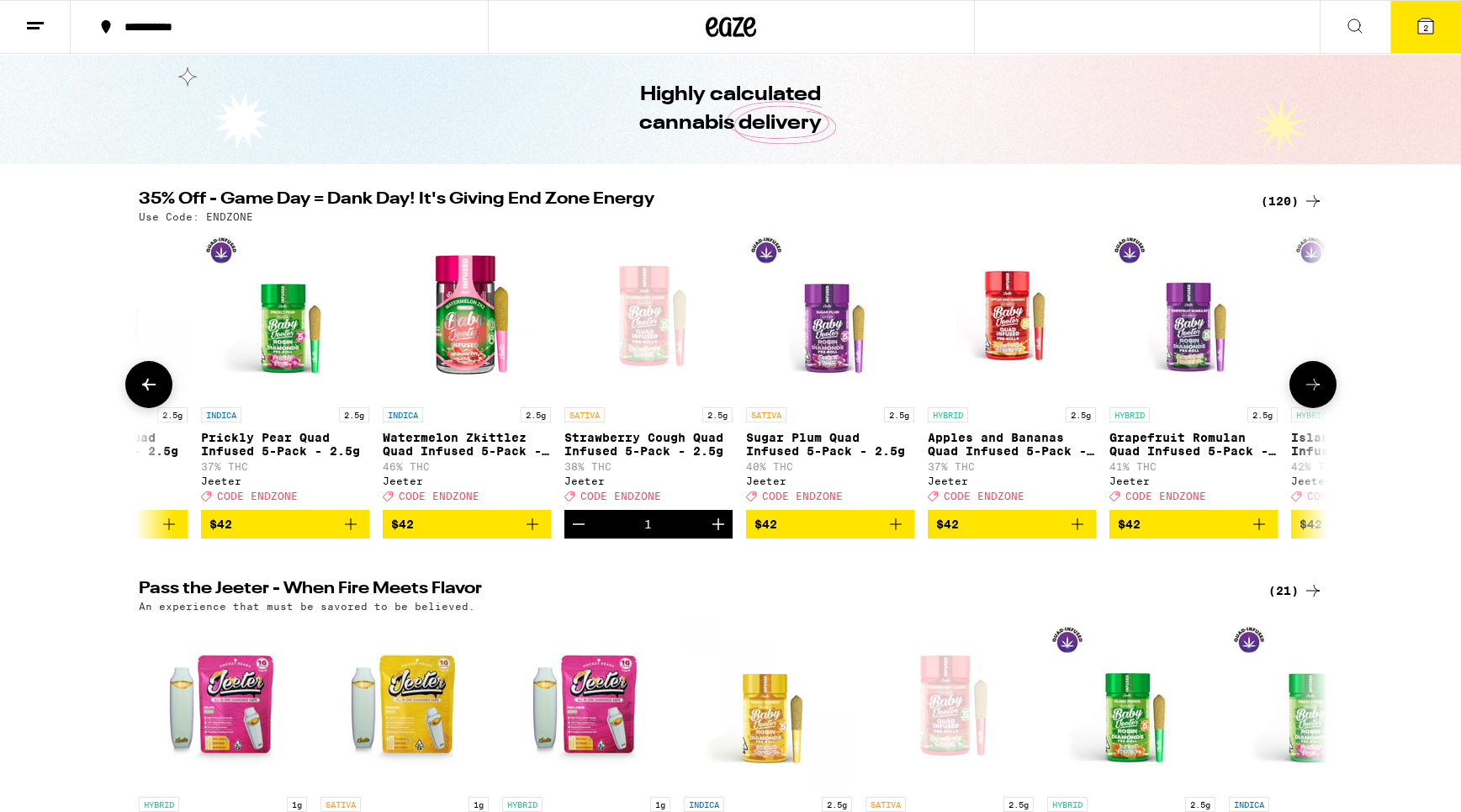
click at [897, 533] on icon "Add to bag" at bounding box center [896, 524] width 20 height 20
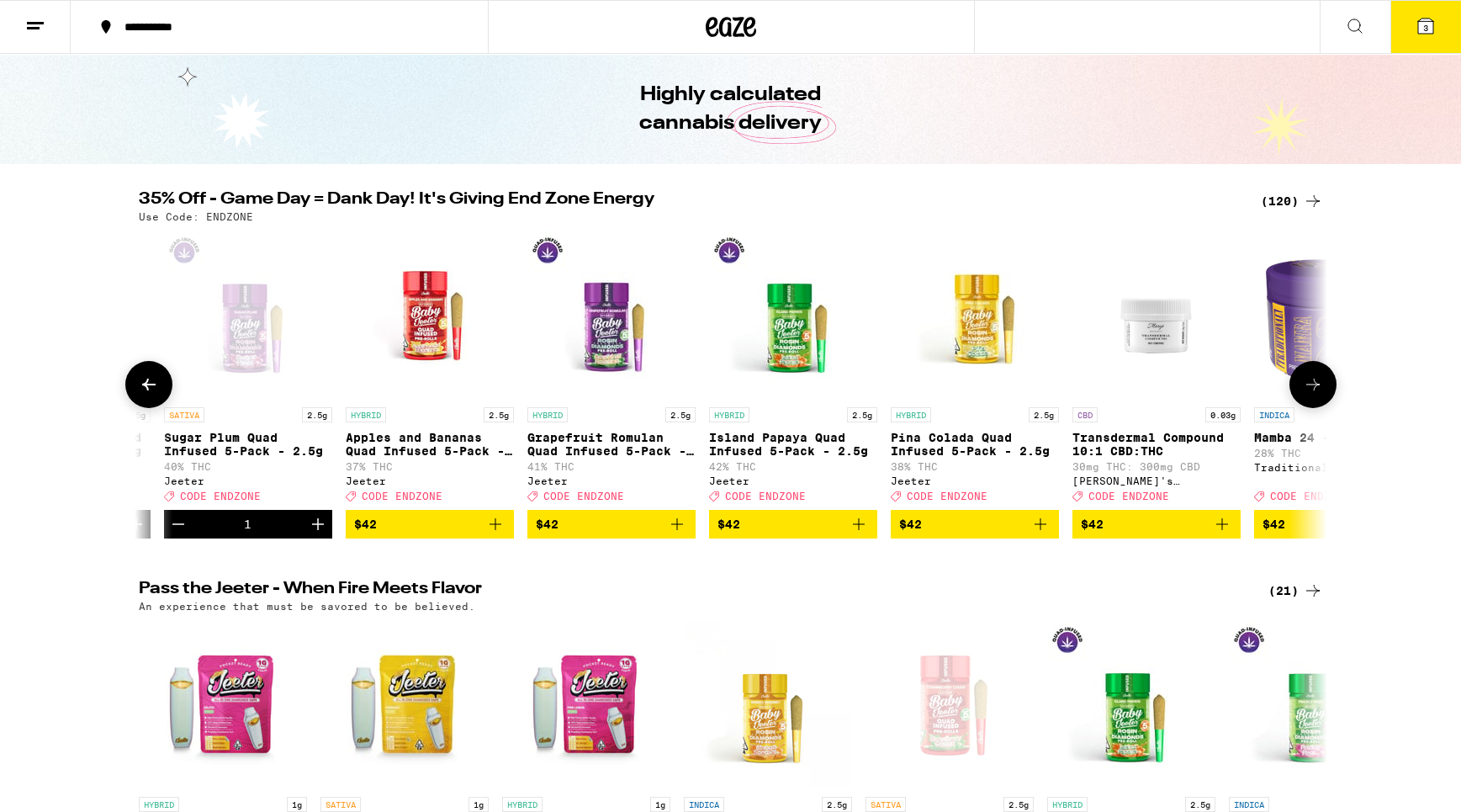
scroll to position [0, 17657]
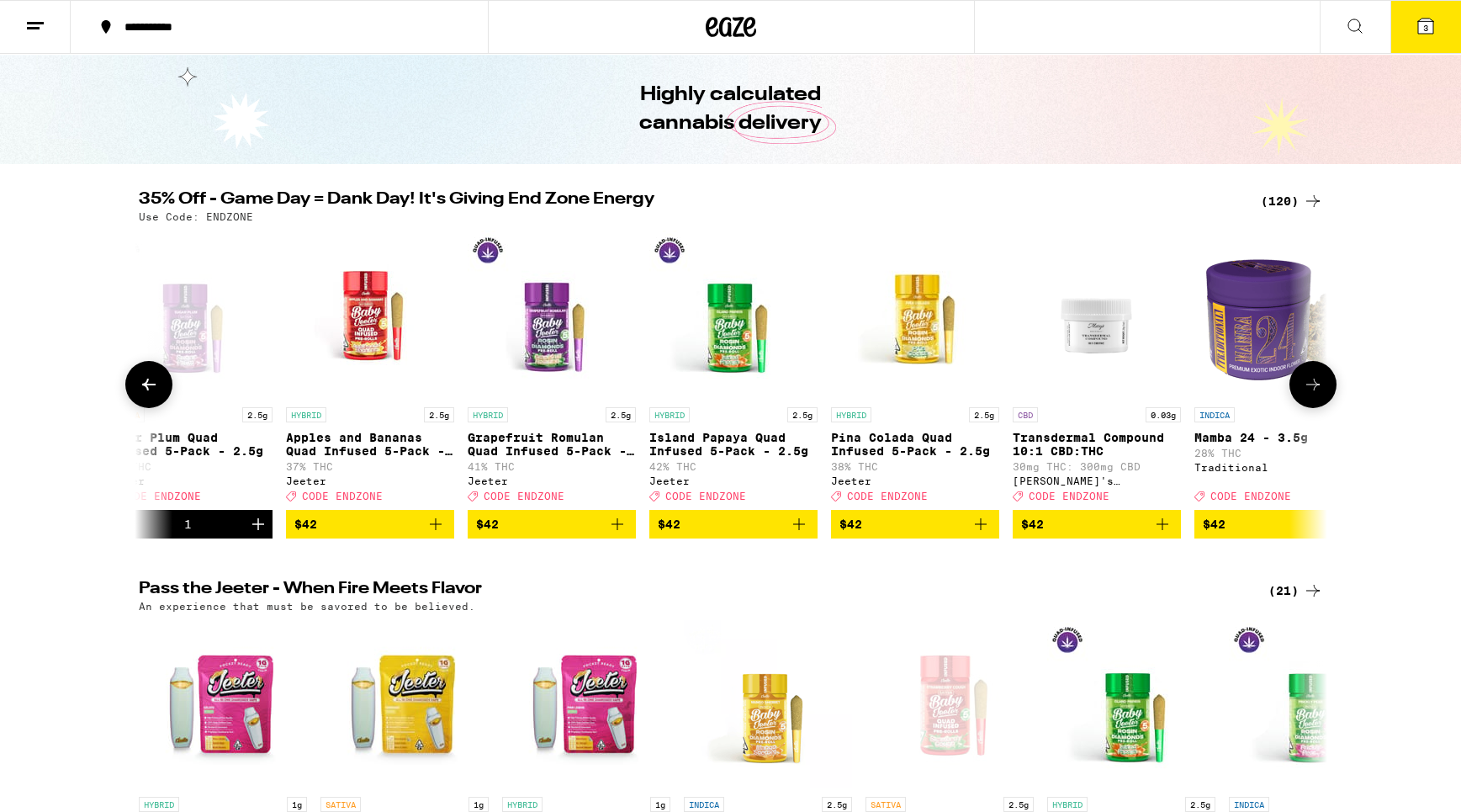
click at [801, 534] on icon "Add to bag" at bounding box center [799, 524] width 20 height 20
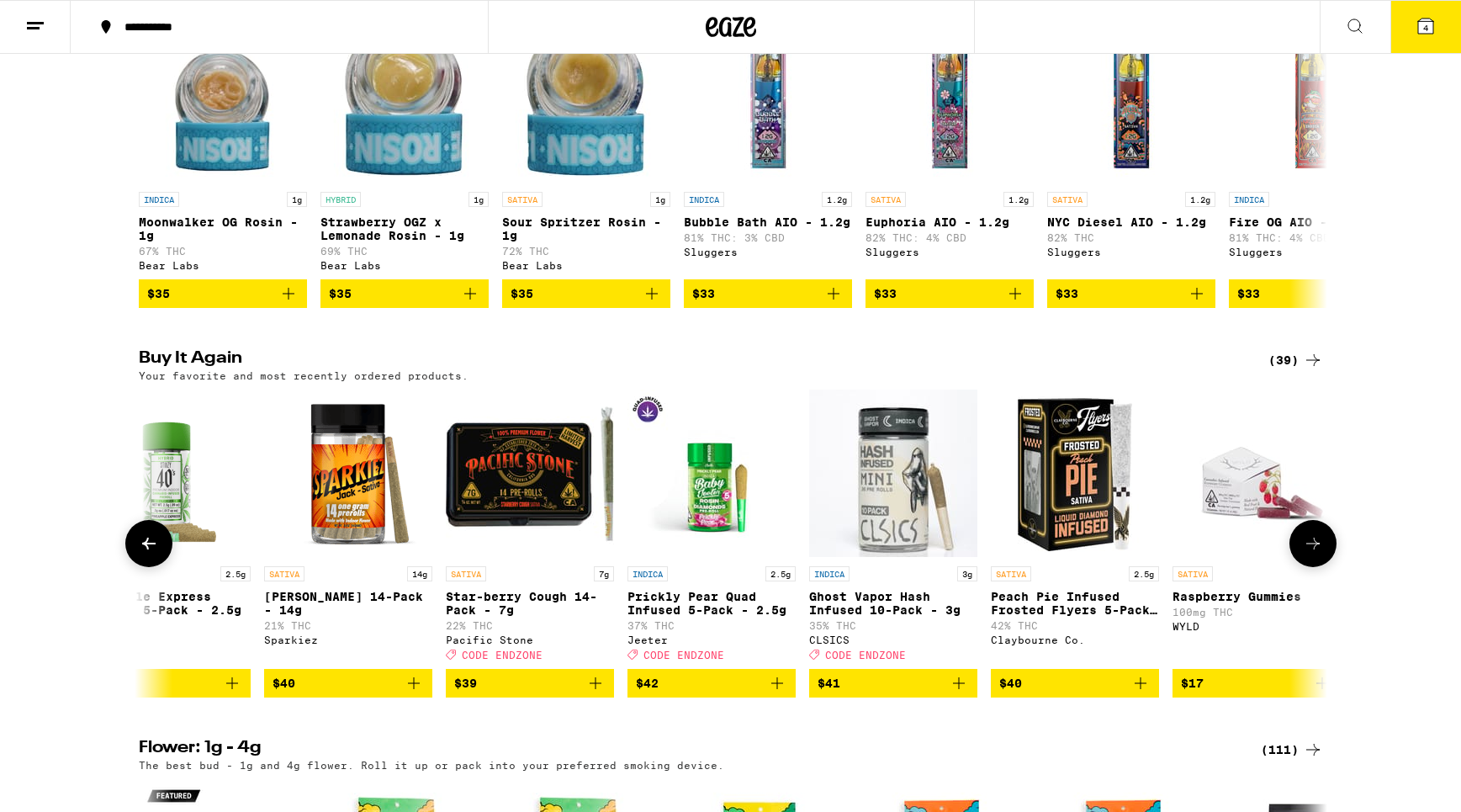
scroll to position [0, 0]
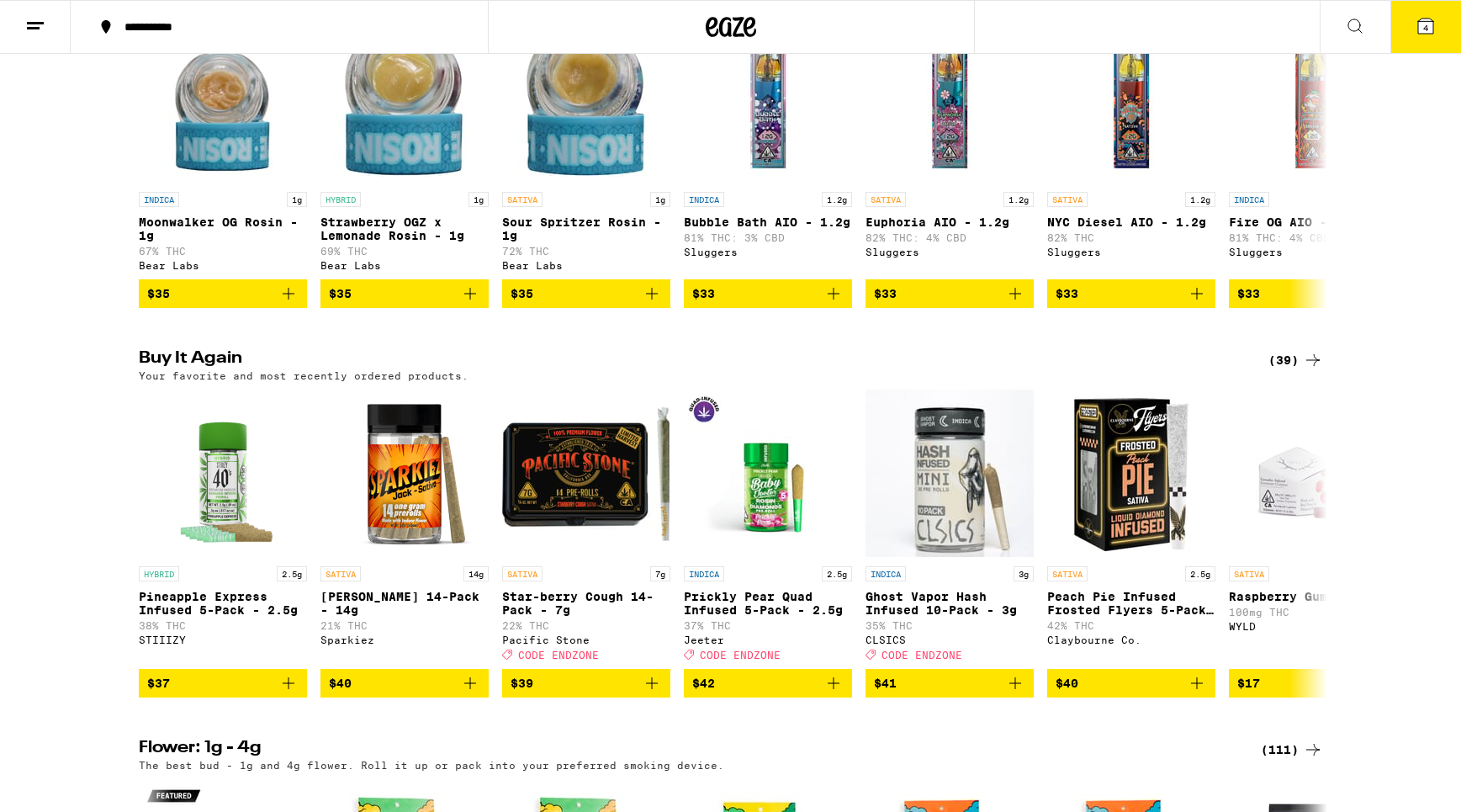
click at [1425, 25] on span "4" at bounding box center [1426, 28] width 5 height 10
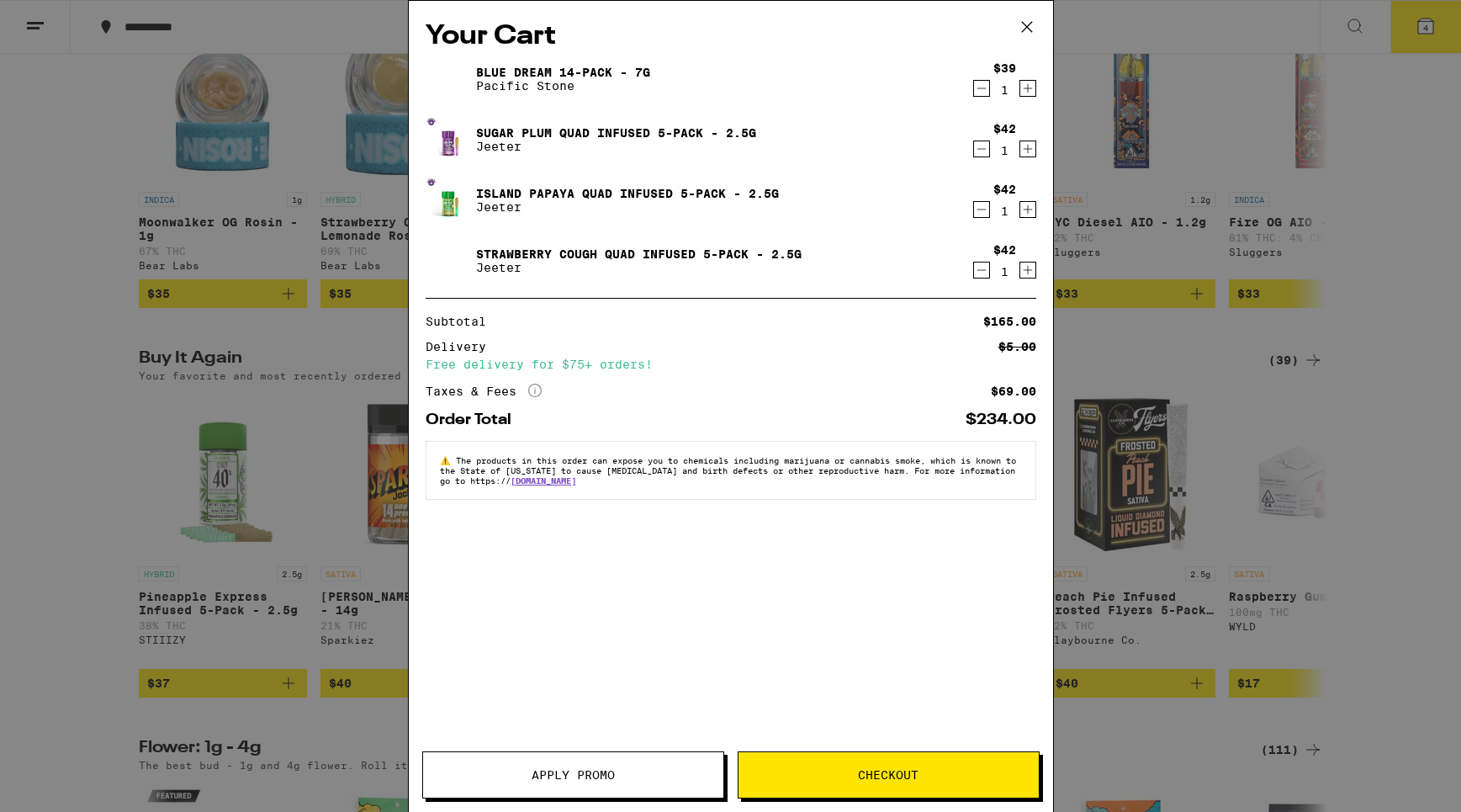
click at [1032, 23] on icon at bounding box center [1027, 27] width 25 height 25
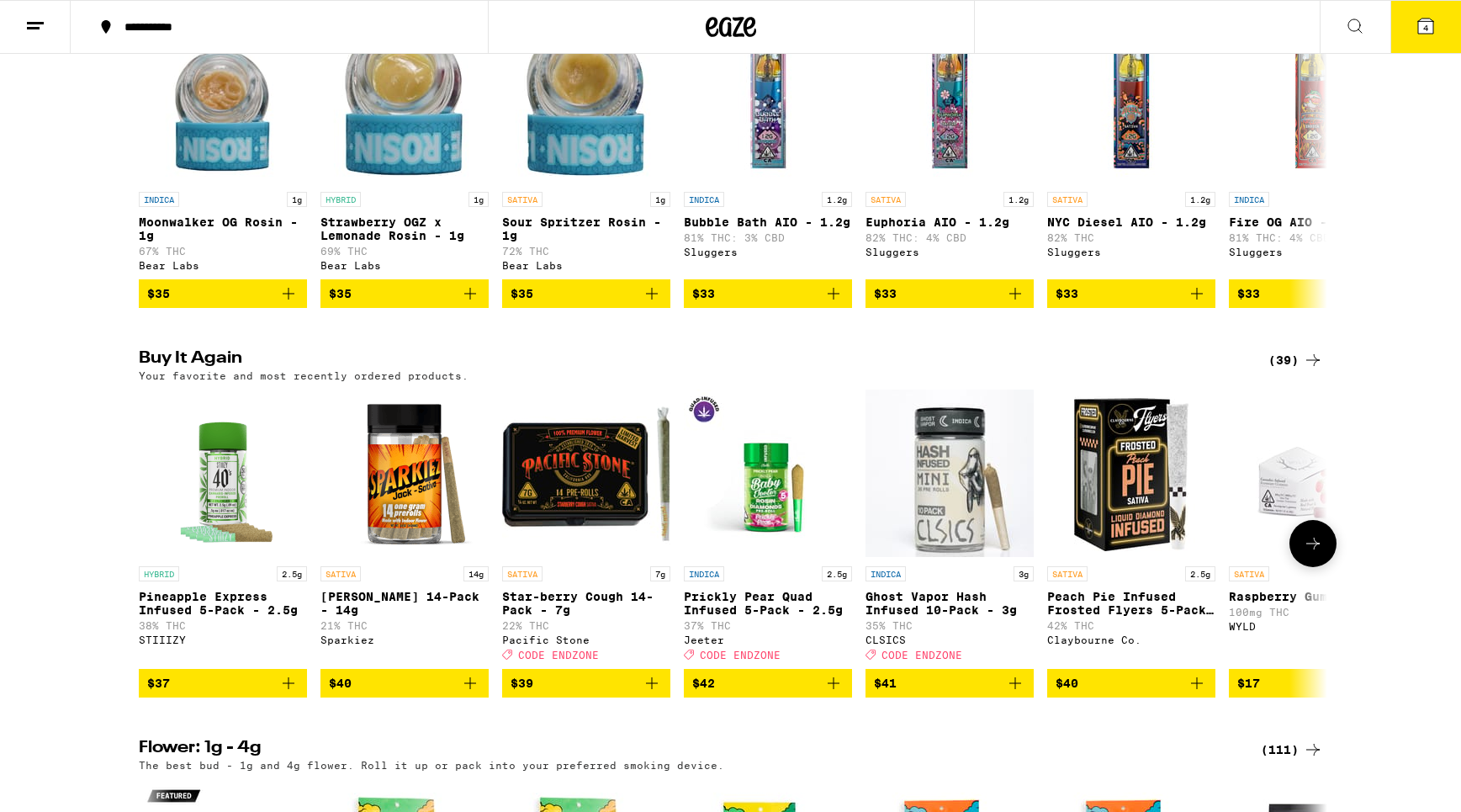
click at [289, 693] on icon "Add to bag" at bounding box center [288, 683] width 20 height 20
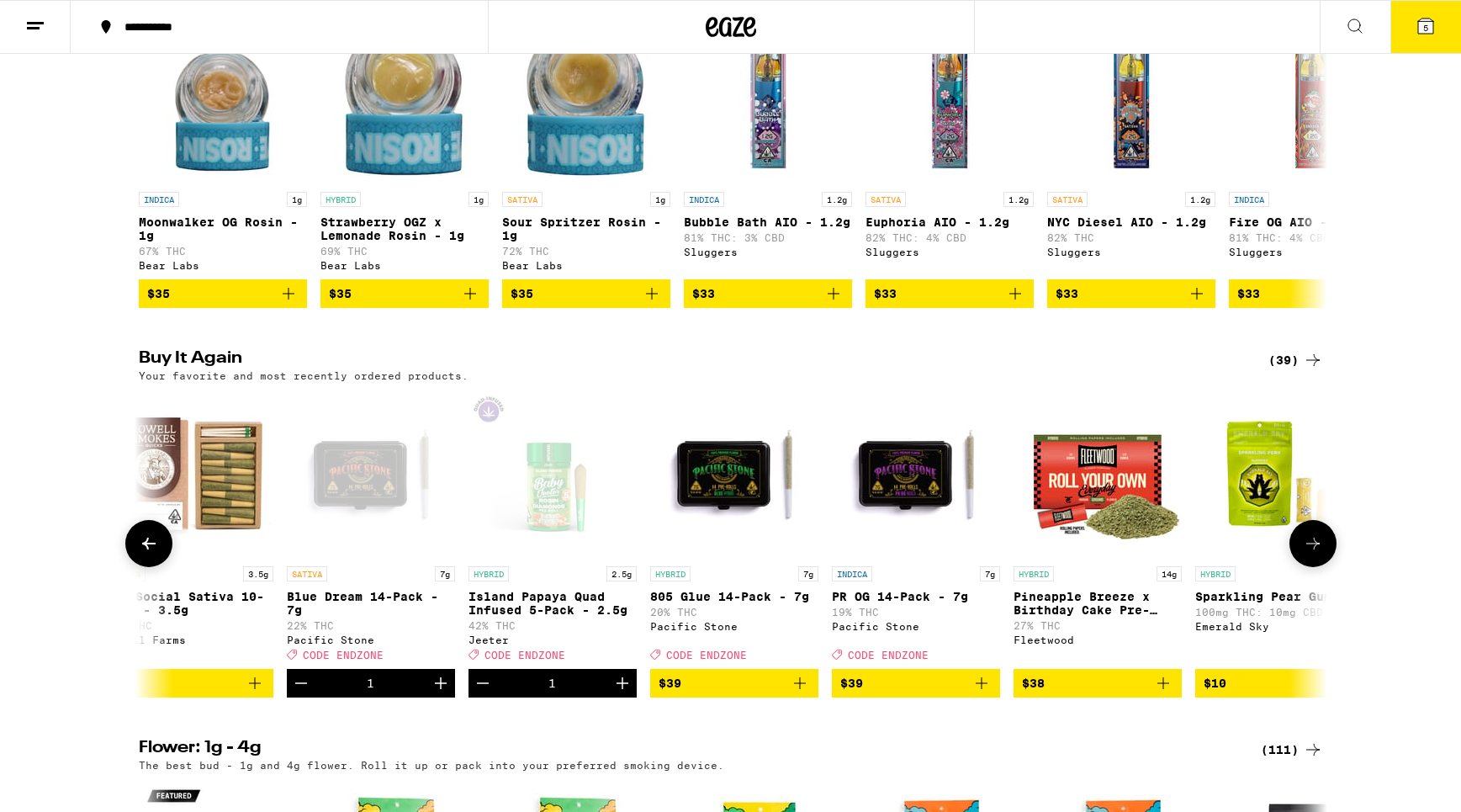
scroll to position [0, 2214]
click at [803, 693] on icon "Add to bag" at bounding box center [800, 683] width 20 height 20
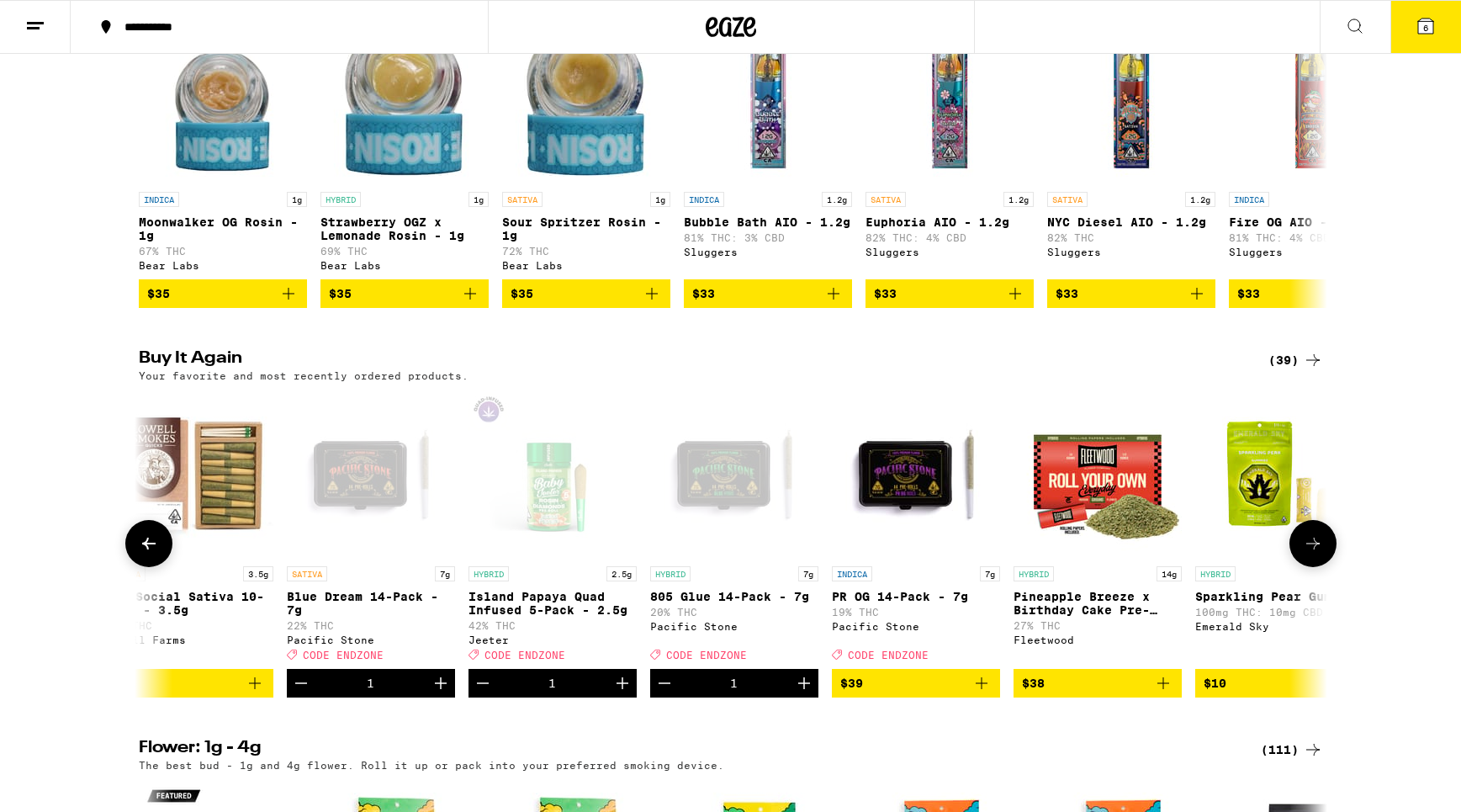
scroll to position [0, 2207]
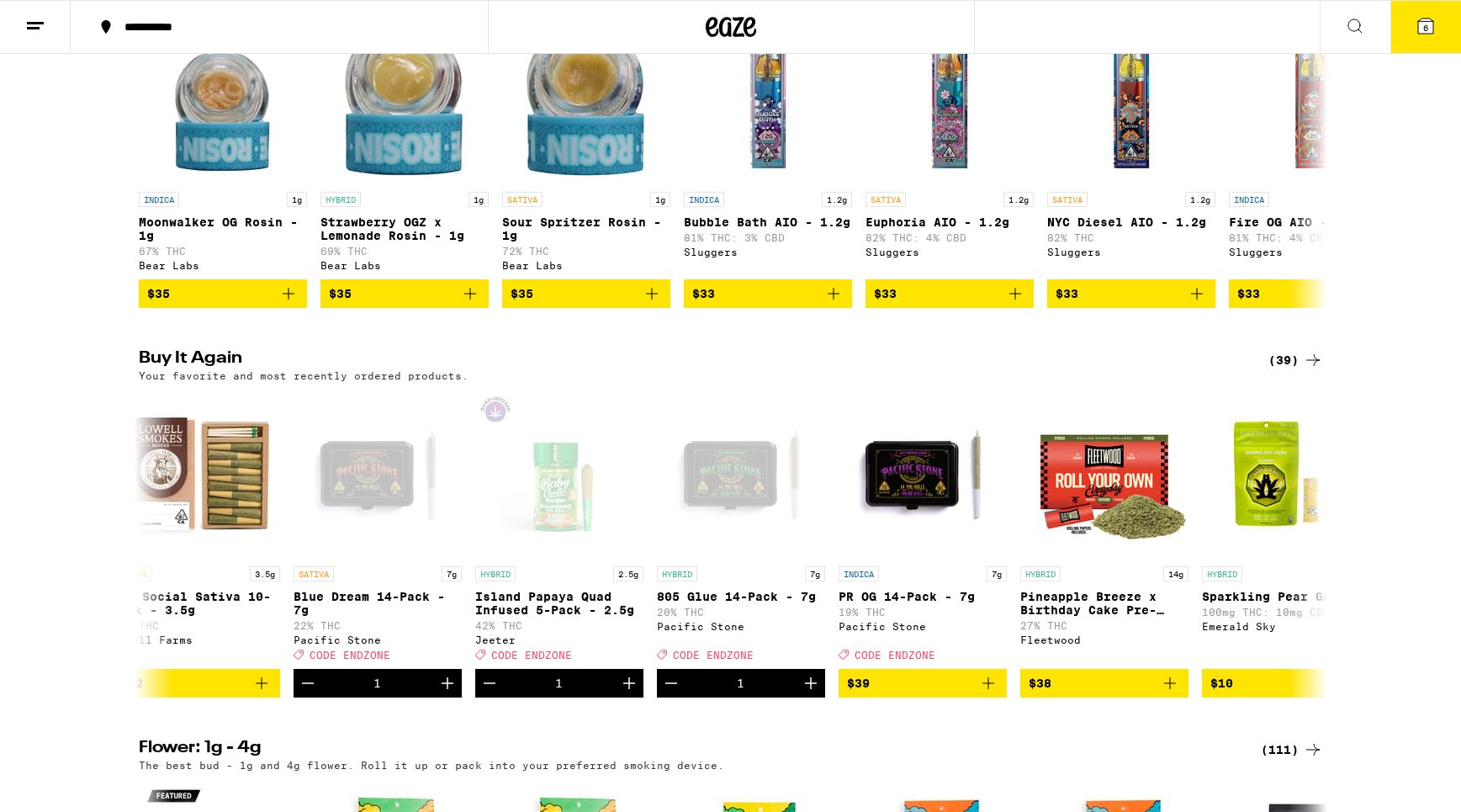
click at [1426, 28] on span "6" at bounding box center [1426, 28] width 5 height 10
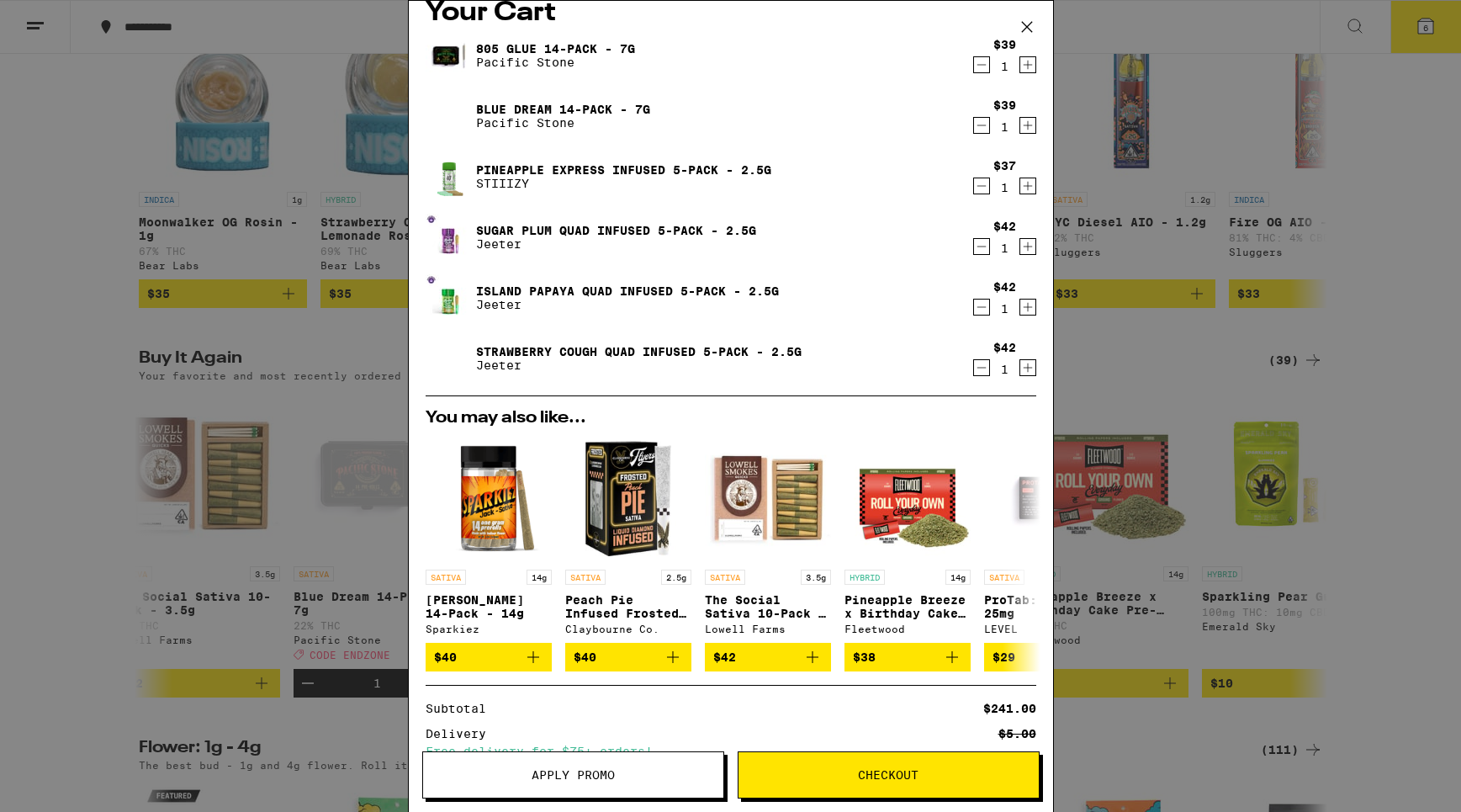
scroll to position [28, 0]
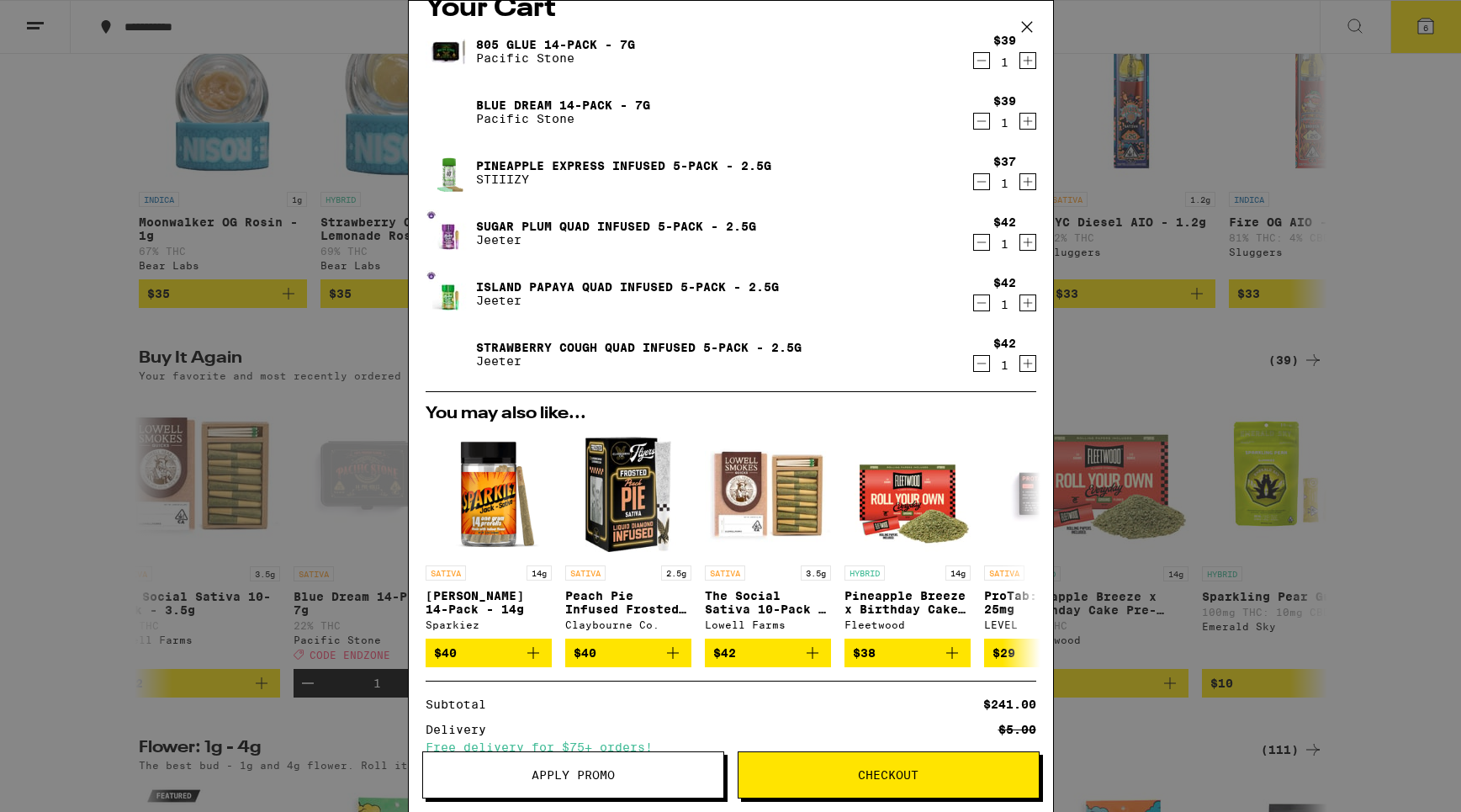
click at [662, 779] on span "Apply Promo" at bounding box center [573, 775] width 300 height 12
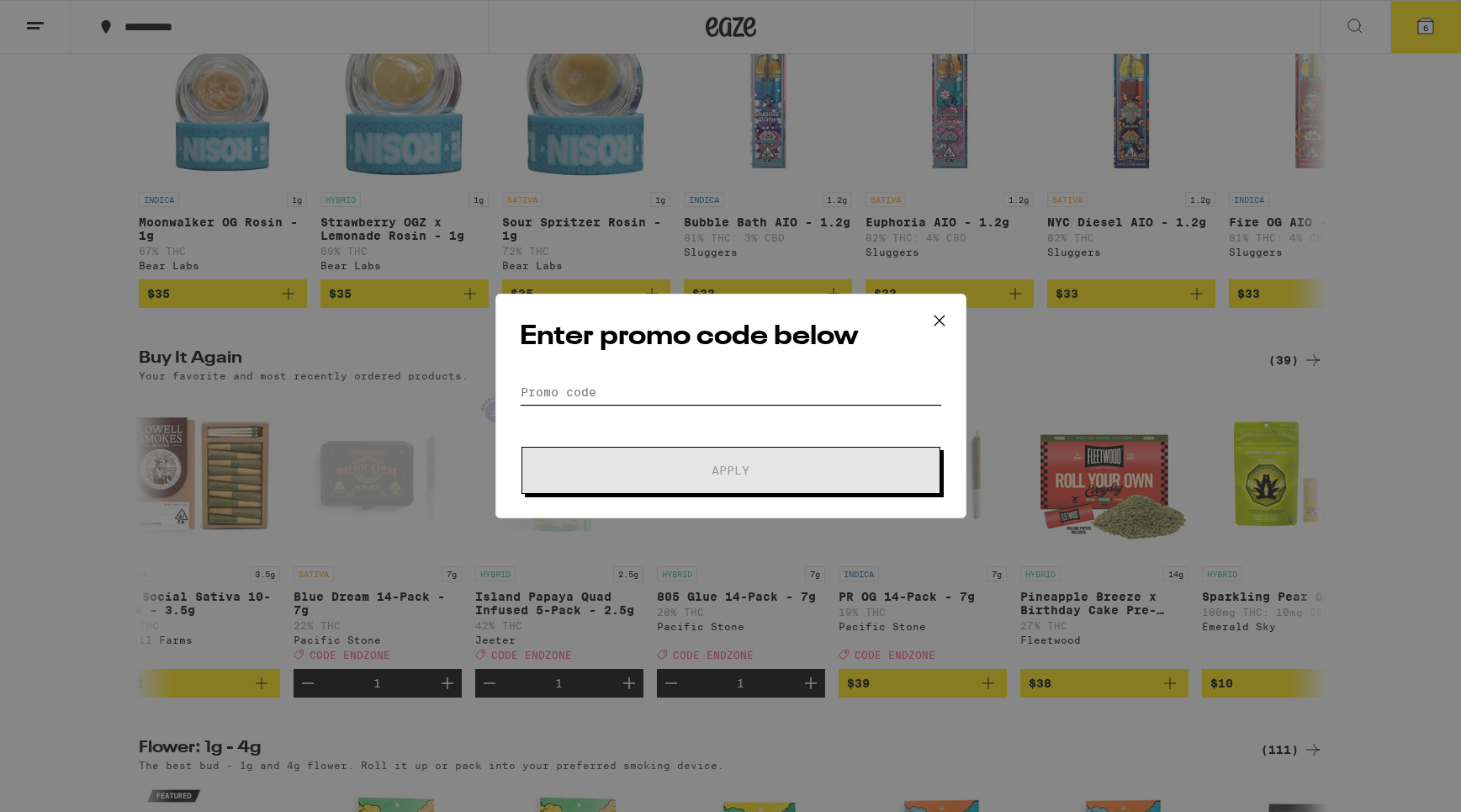
click at [629, 394] on input "Promo Code" at bounding box center [731, 392] width 422 height 25
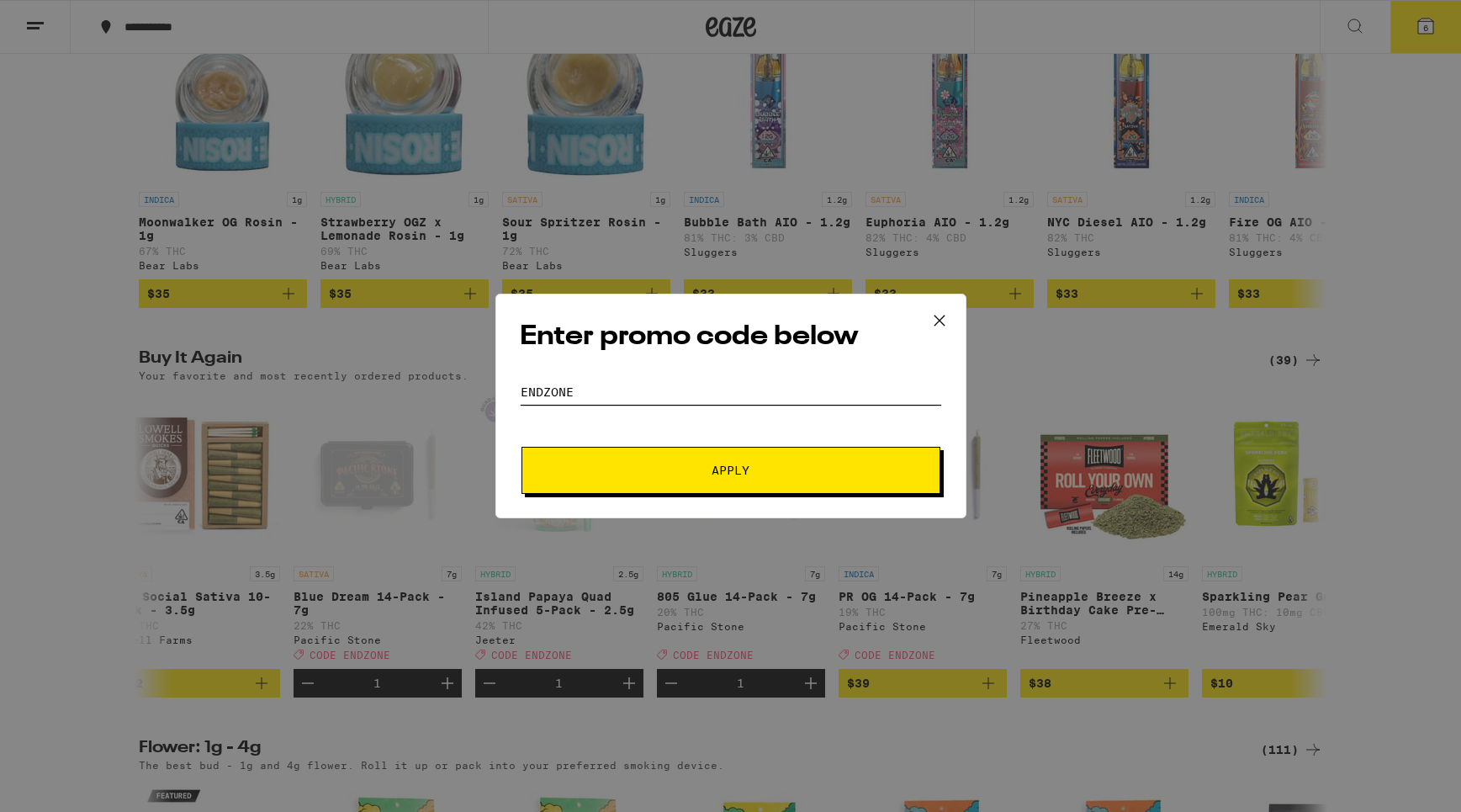
type input "endzone"
click at [771, 481] on button "Apply" at bounding box center [731, 471] width 419 height 47
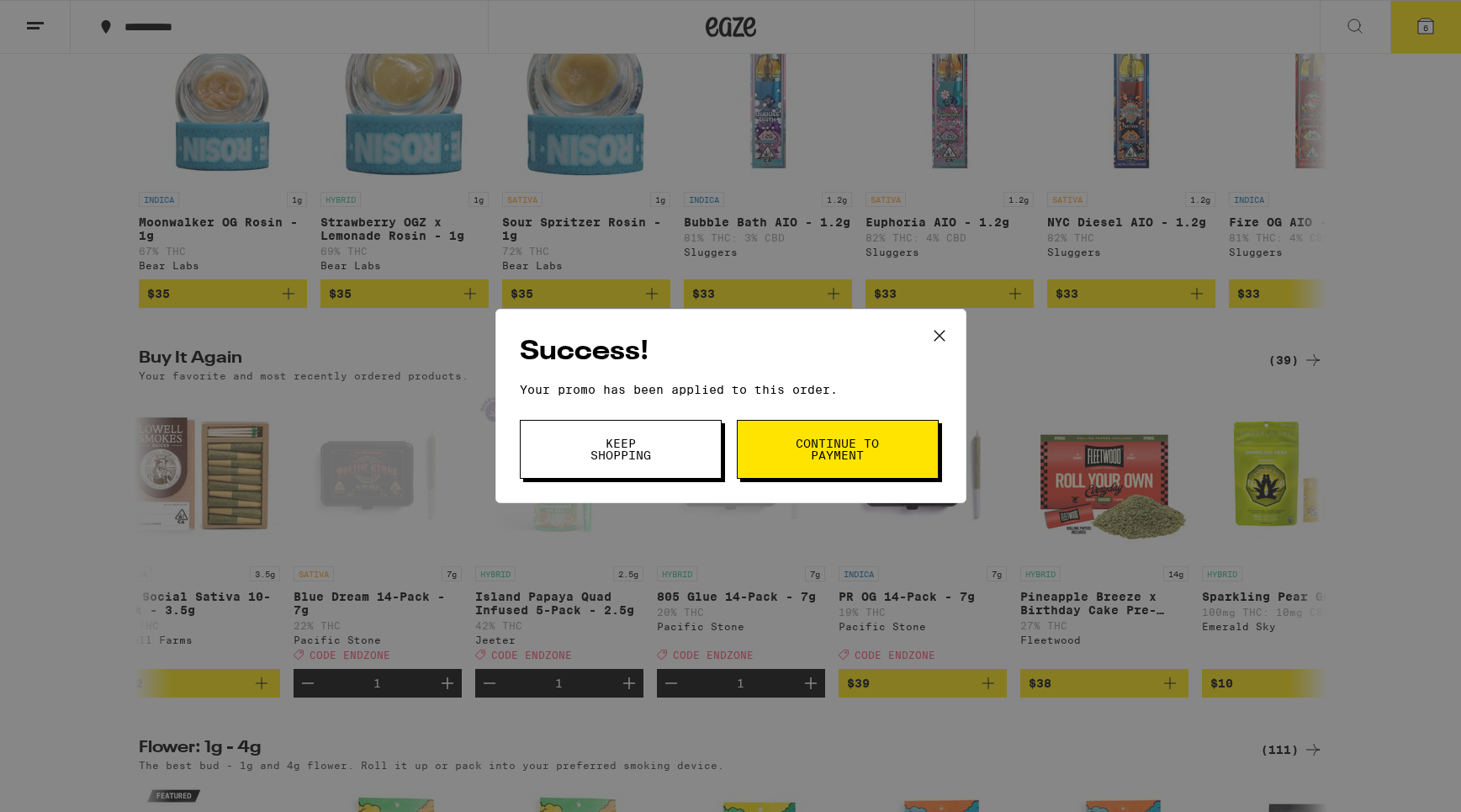
click at [842, 467] on button "Continue to payment" at bounding box center [837, 450] width 202 height 59
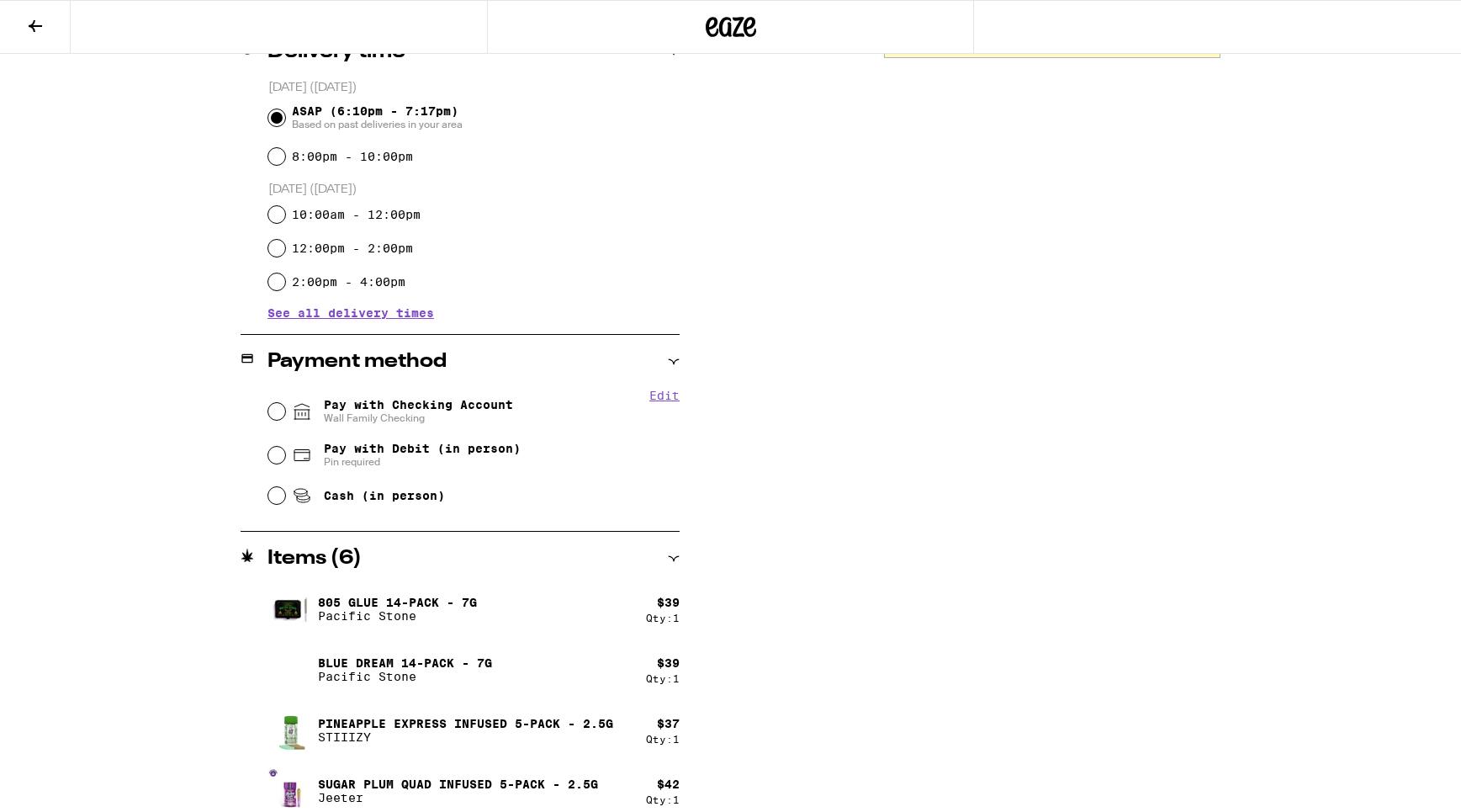
scroll to position [447, 0]
click at [281, 409] on input "Pay with Checking Account Wall Family Checking" at bounding box center [277, 410] width 17 height 17
radio input "true"
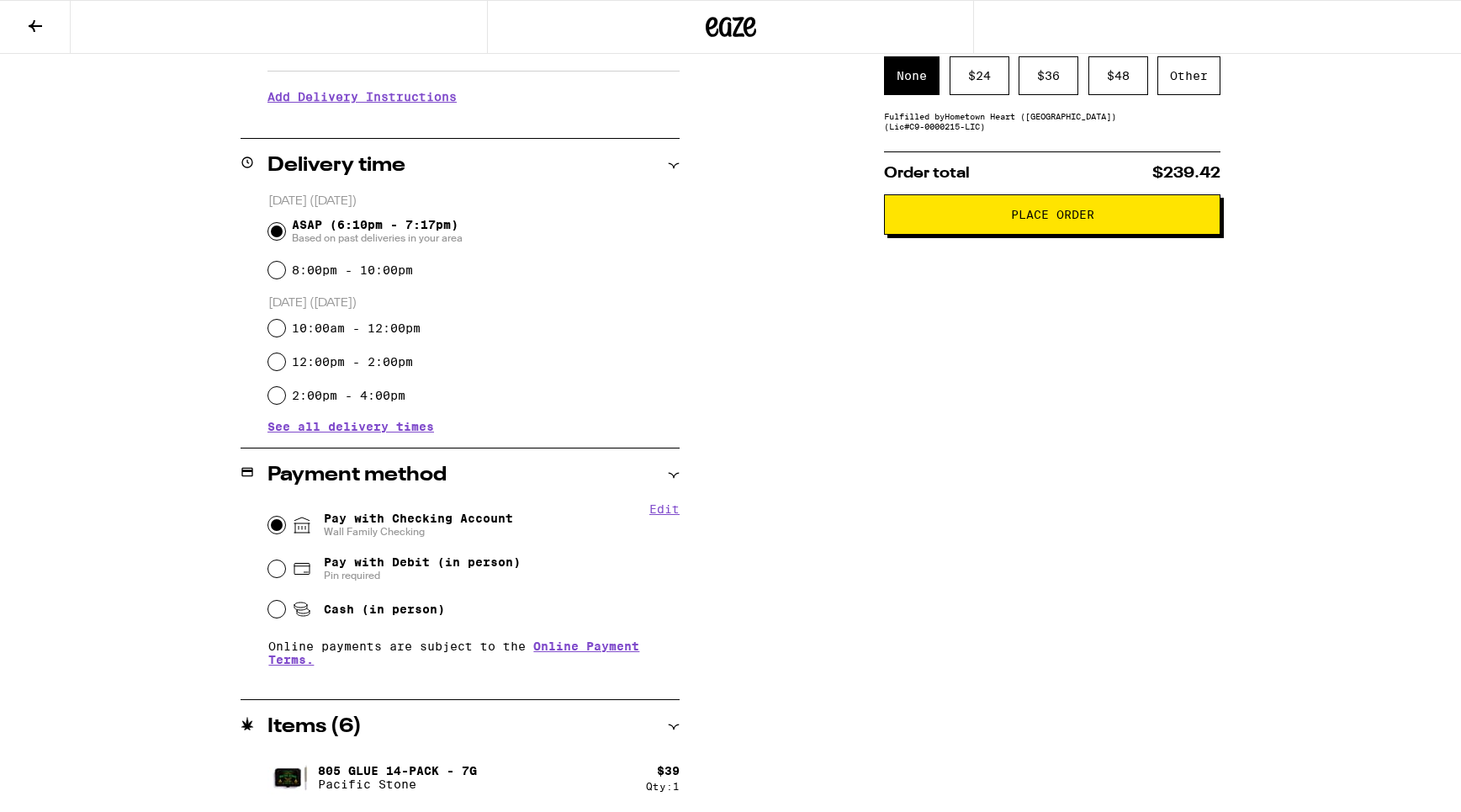
scroll to position [326, 0]
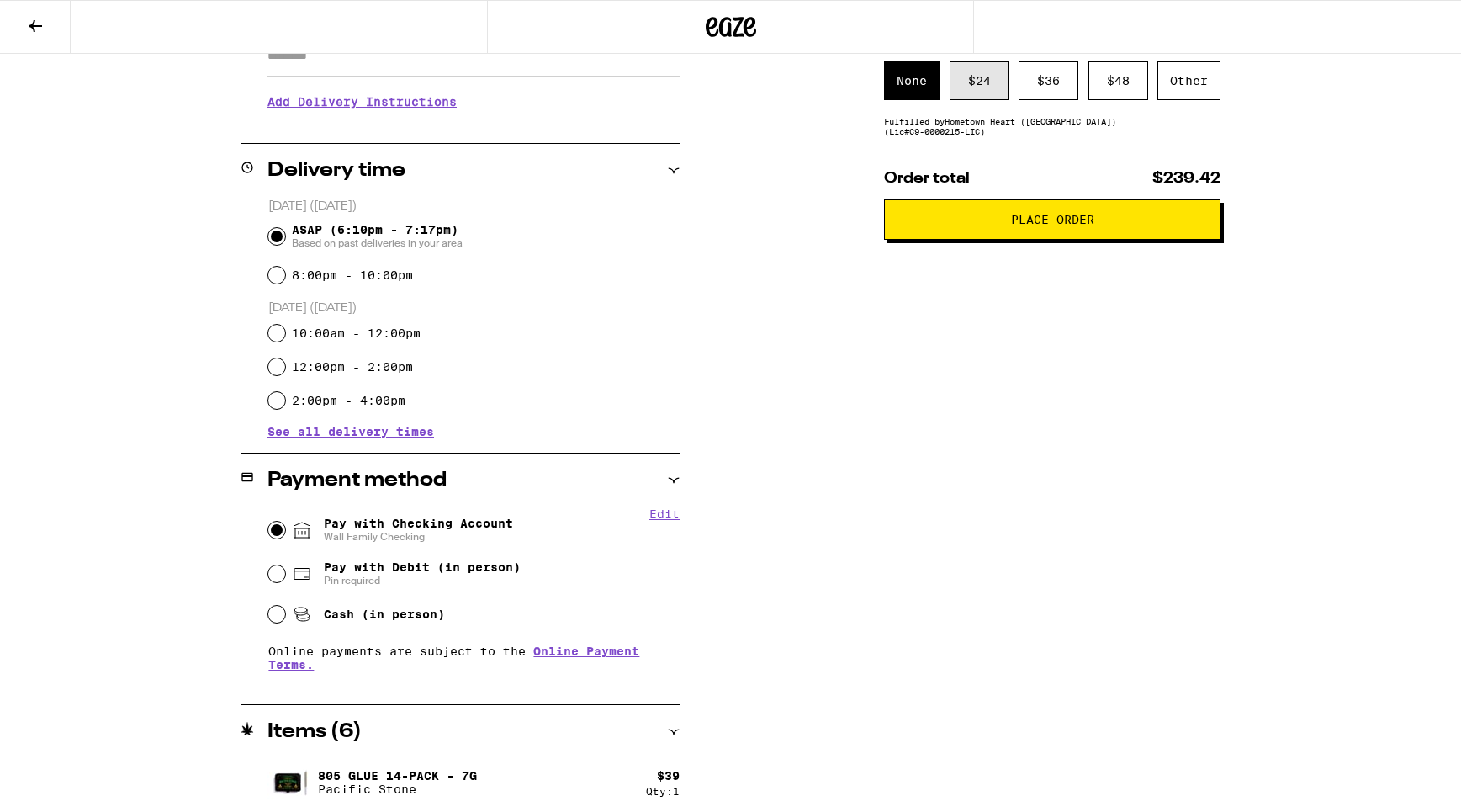
click at [975, 84] on div "$ 24" at bounding box center [979, 81] width 60 height 39
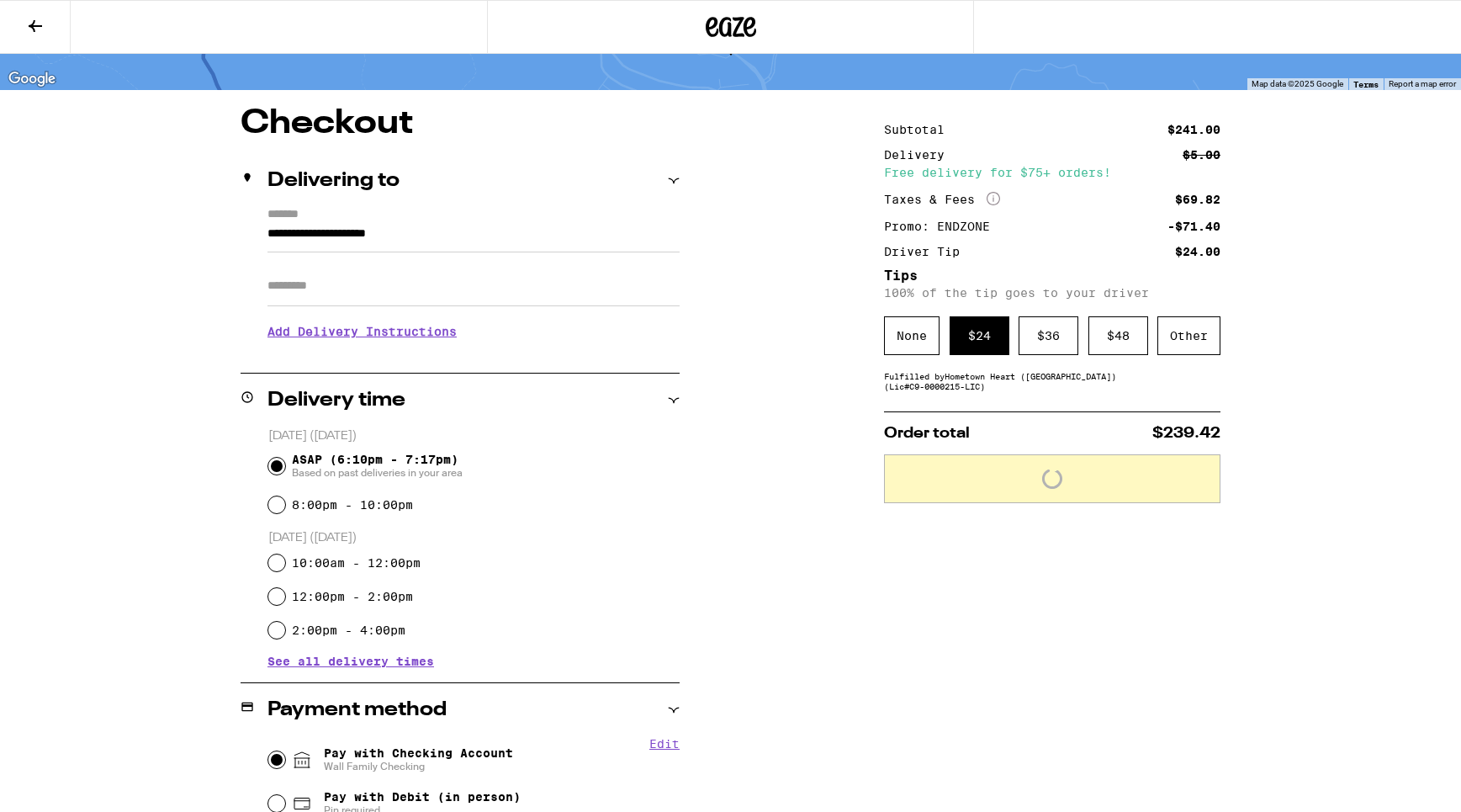
scroll to position [0, 0]
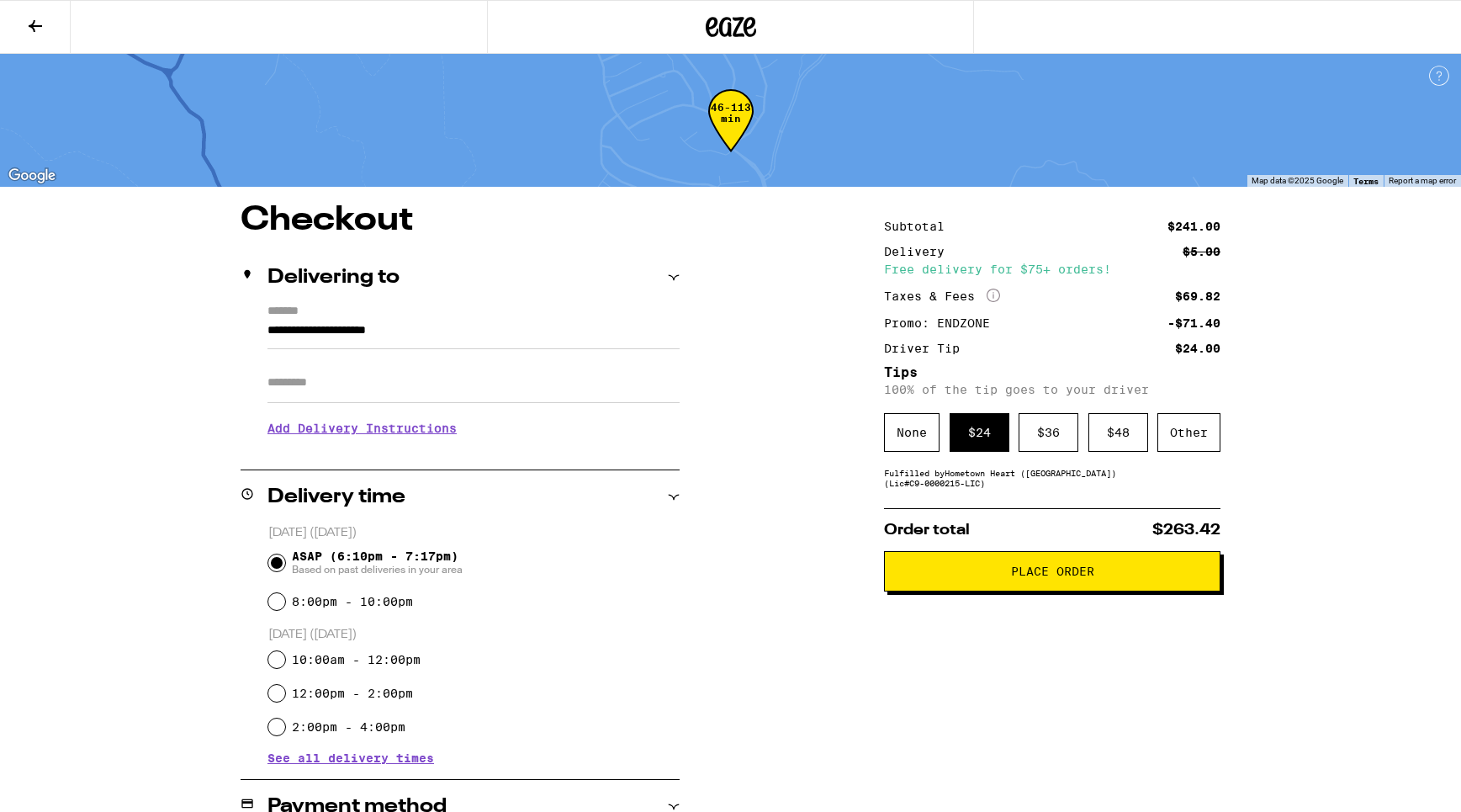
click at [1060, 575] on span "Place Order" at bounding box center [1052, 571] width 84 height 12
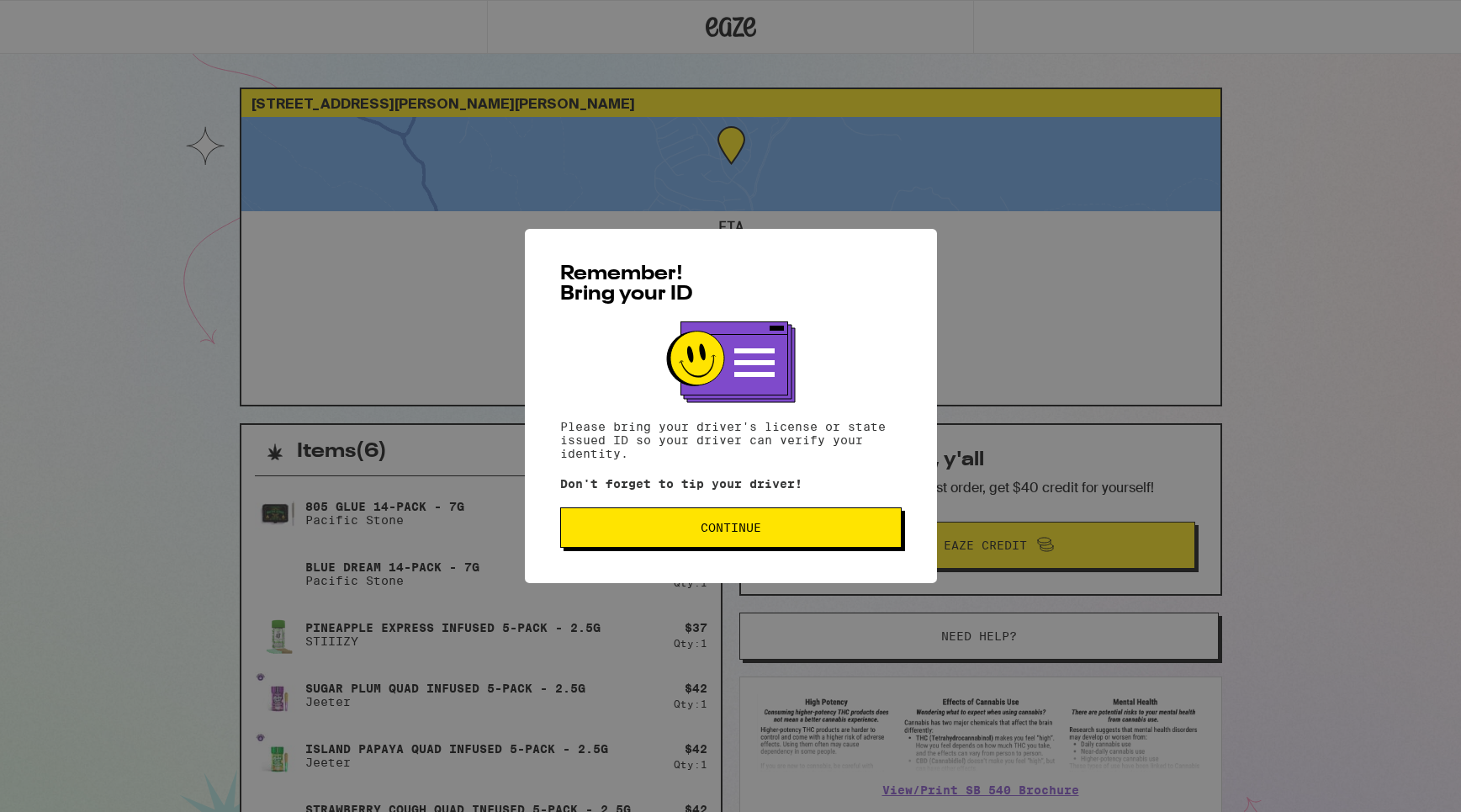
click at [769, 525] on button "Continue" at bounding box center [731, 527] width 341 height 41
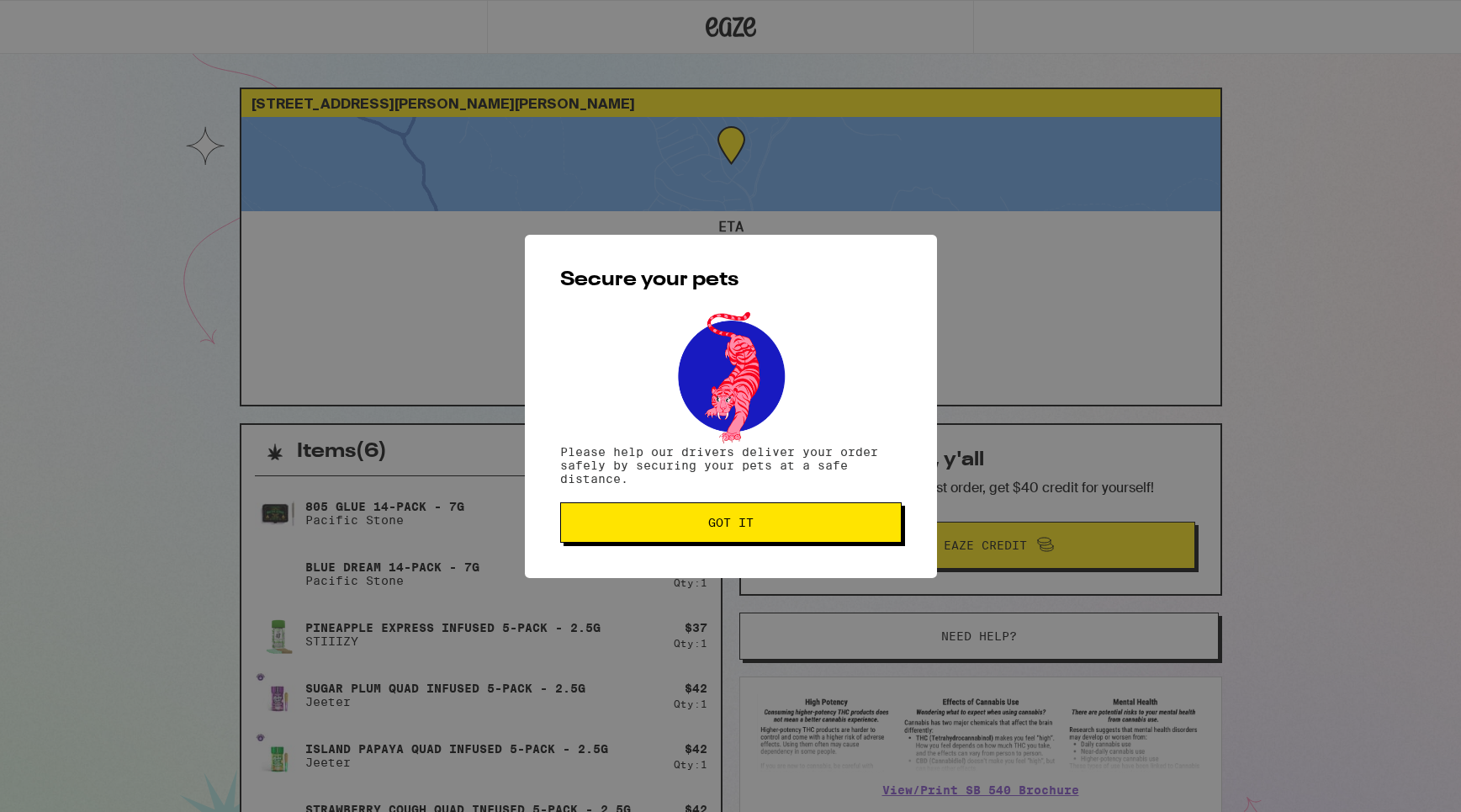
click at [765, 520] on span "Got it" at bounding box center [731, 522] width 313 height 12
